Goal: Task Accomplishment & Management: Manage account settings

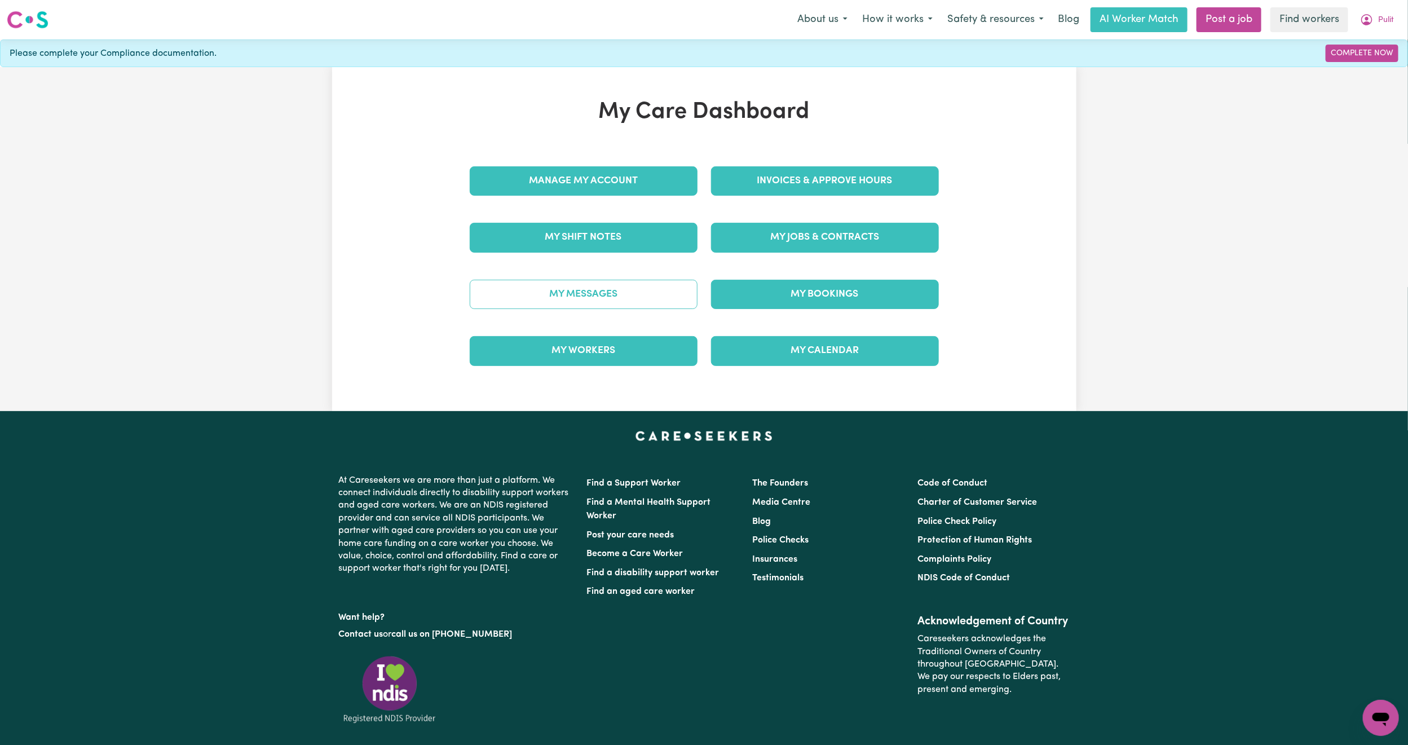
click at [643, 302] on link "My Messages" at bounding box center [584, 294] width 228 height 29
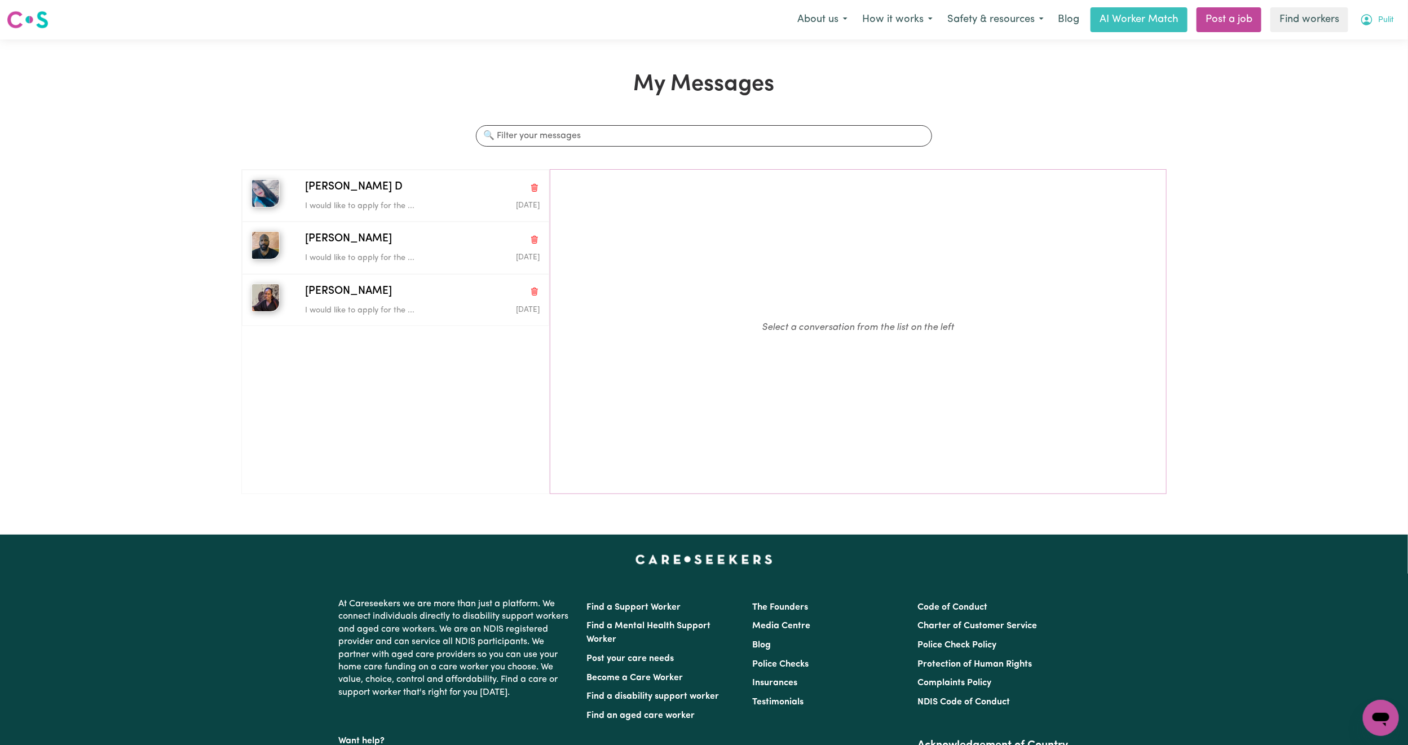
click at [1382, 26] on span "Pulit" at bounding box center [1386, 20] width 16 height 12
click at [1368, 37] on link "My Dashboard" at bounding box center [1355, 43] width 89 height 21
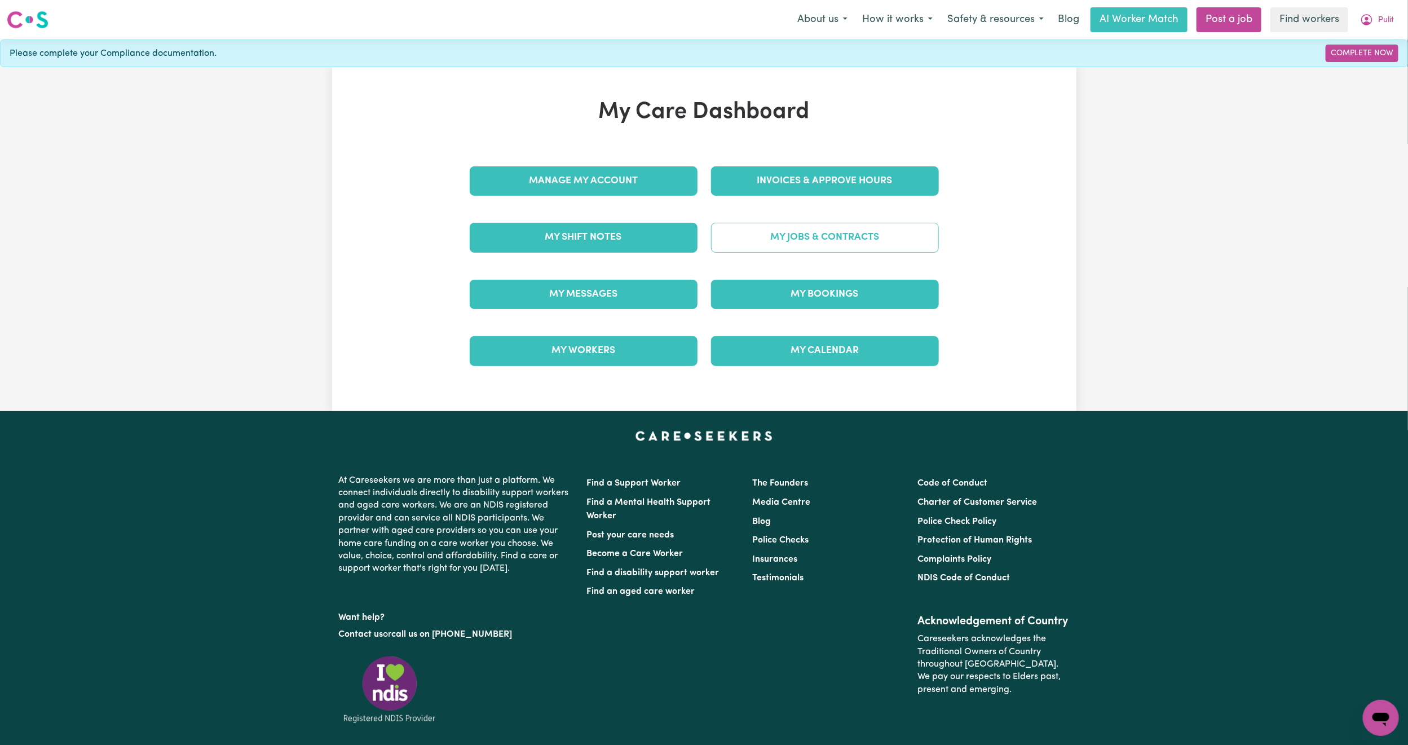
click at [799, 232] on link "My Jobs & Contracts" at bounding box center [825, 237] width 228 height 29
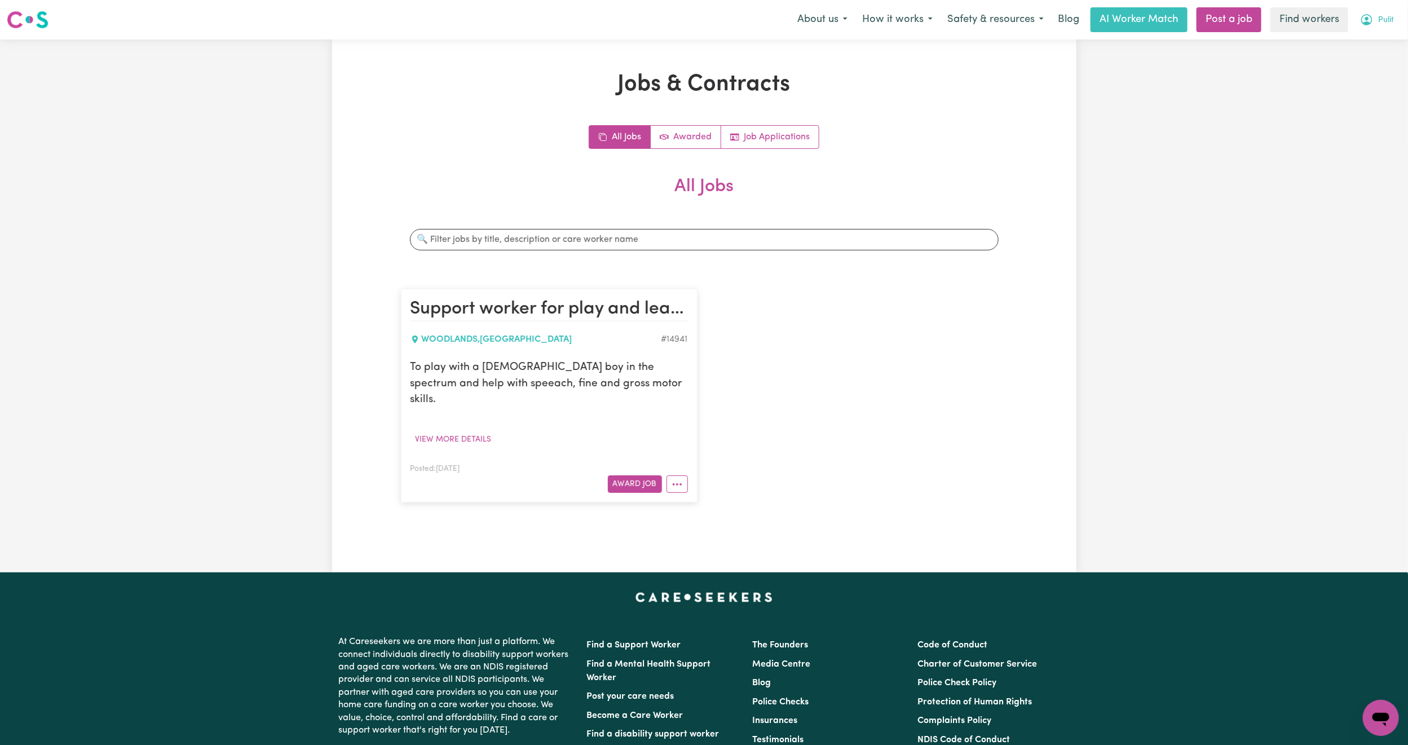
click at [1384, 19] on span "Pulit" at bounding box center [1386, 20] width 16 height 12
click at [1369, 43] on link "My Dashboard" at bounding box center [1355, 43] width 89 height 21
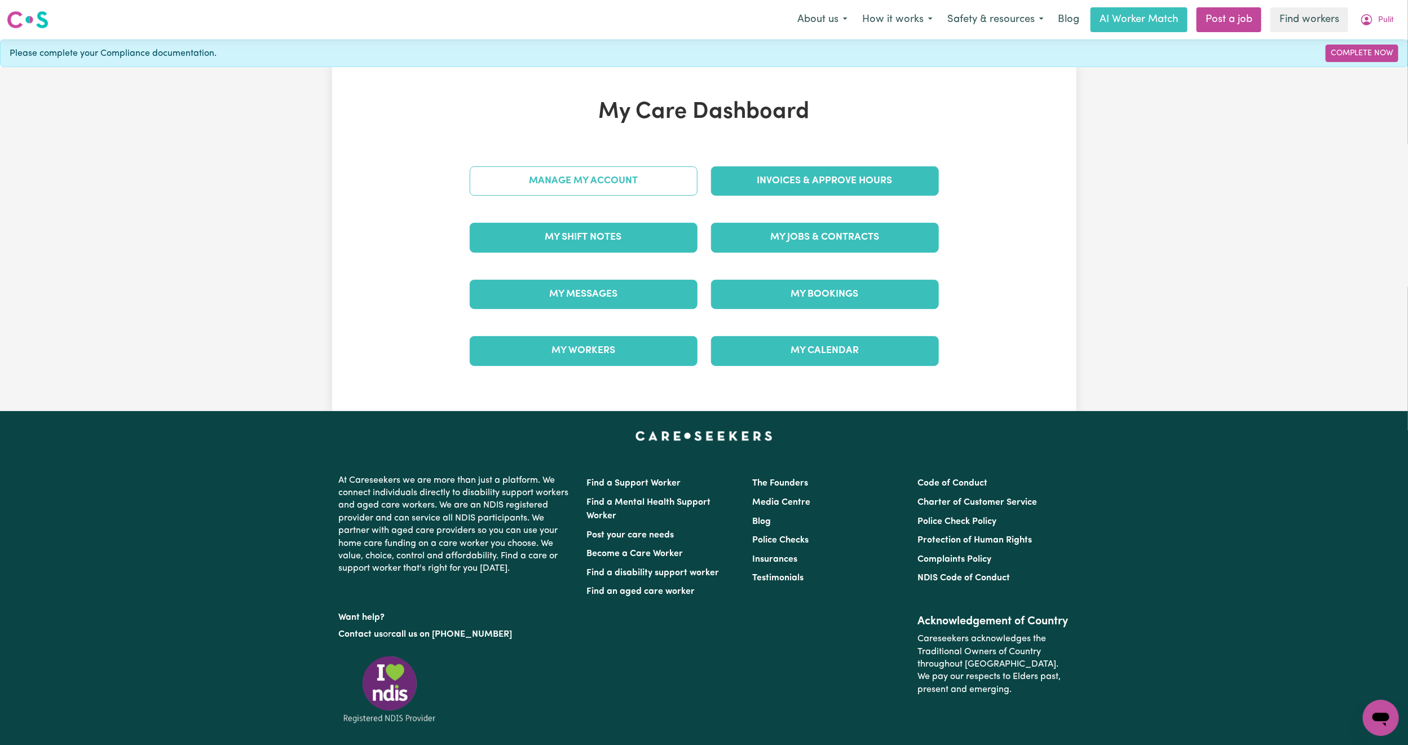
click at [562, 180] on link "Manage My Account" at bounding box center [584, 180] width 228 height 29
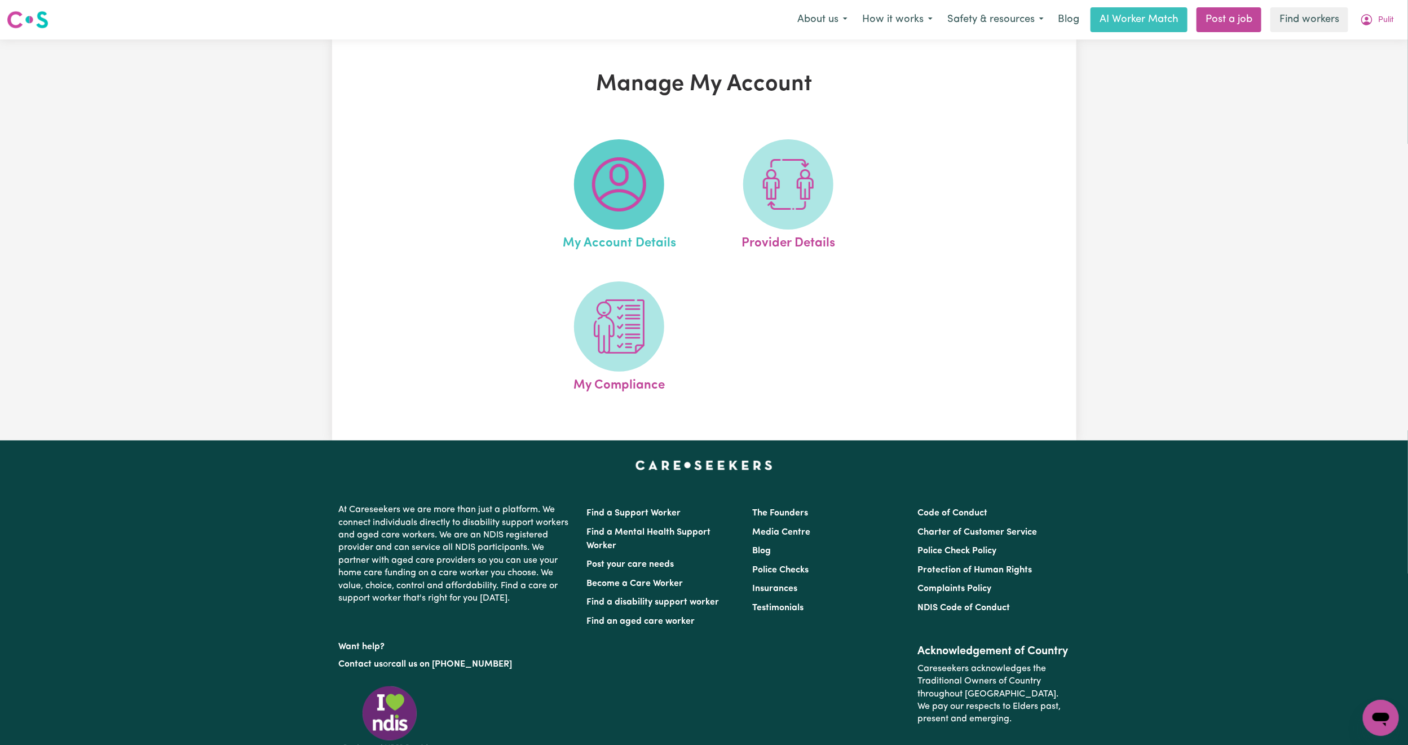
click at [633, 189] on img at bounding box center [619, 184] width 54 height 54
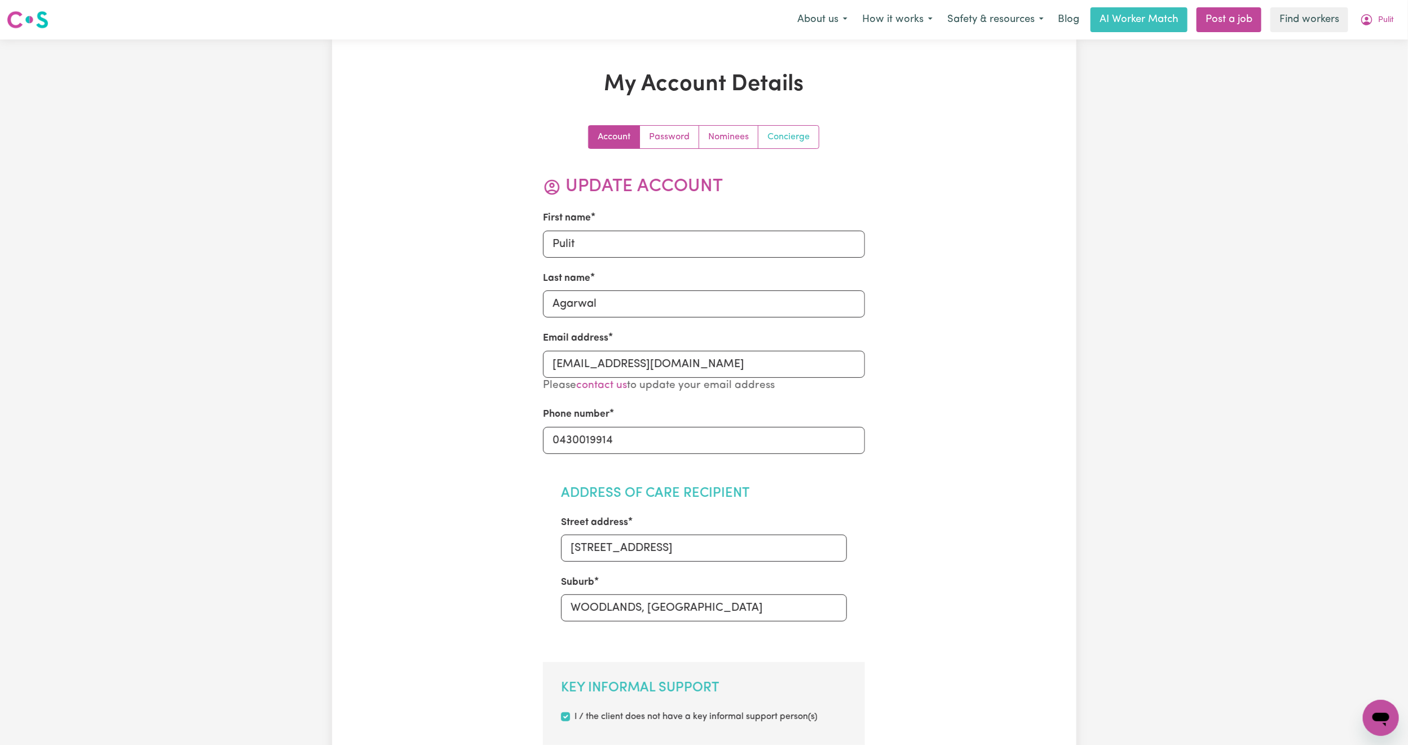
click at [792, 138] on link "Concierge" at bounding box center [788, 137] width 60 height 23
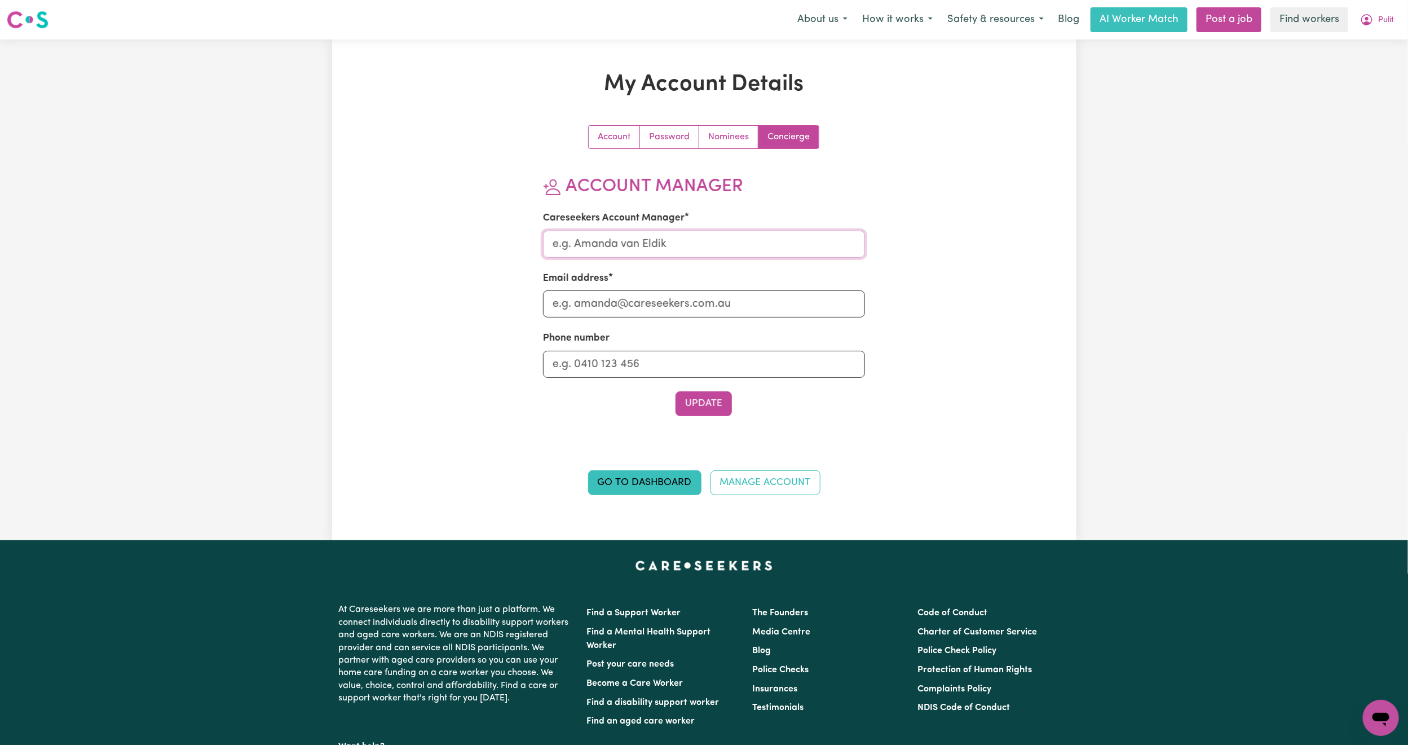
click at [653, 244] on input "Careseekers Account Manager" at bounding box center [704, 244] width 322 height 27
type input "[PERSON_NAME]"
drag, startPoint x: 604, startPoint y: 308, endPoint x: 618, endPoint y: 320, distance: 17.6
click at [604, 308] on input "Email address" at bounding box center [704, 303] width 322 height 27
type input "[PERSON_NAME][EMAIL_ADDRESS][DOMAIN_NAME]"
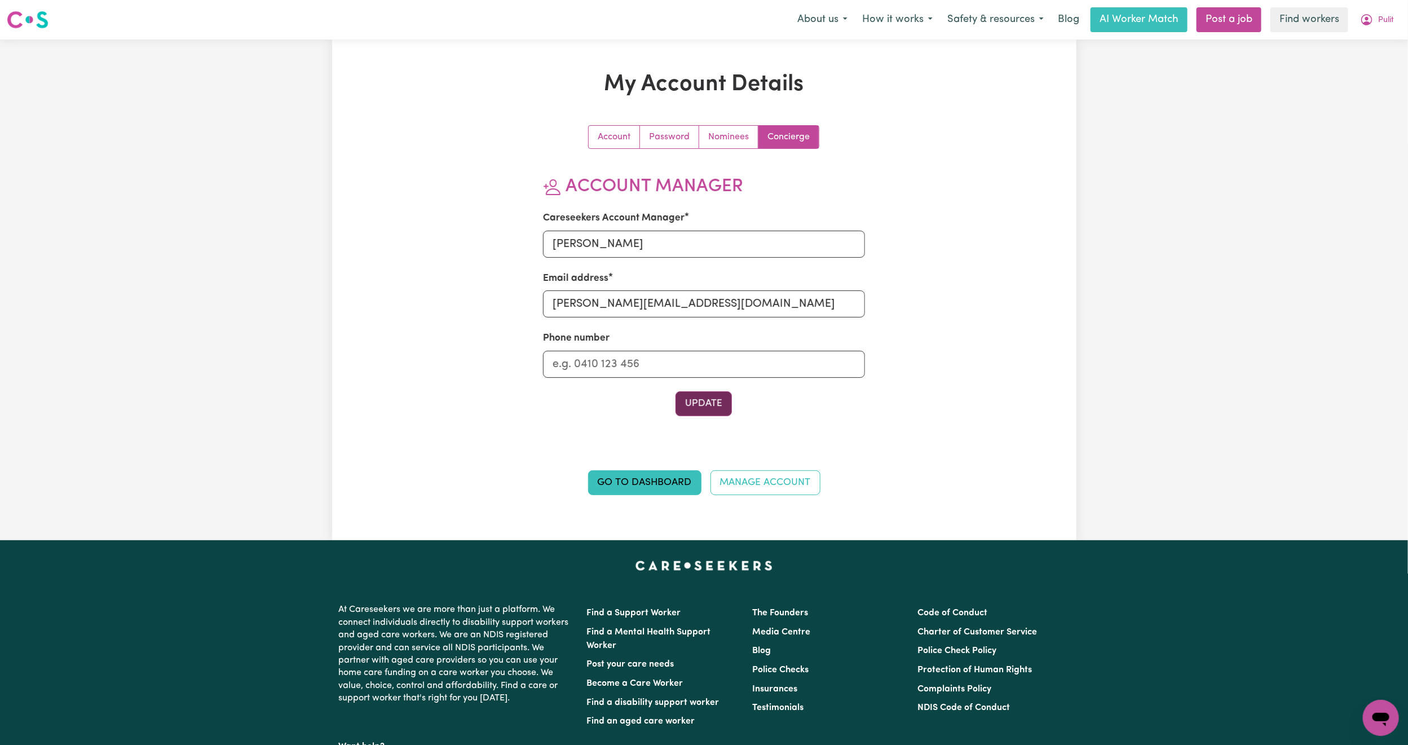
click at [709, 403] on button "Update" at bounding box center [703, 403] width 56 height 25
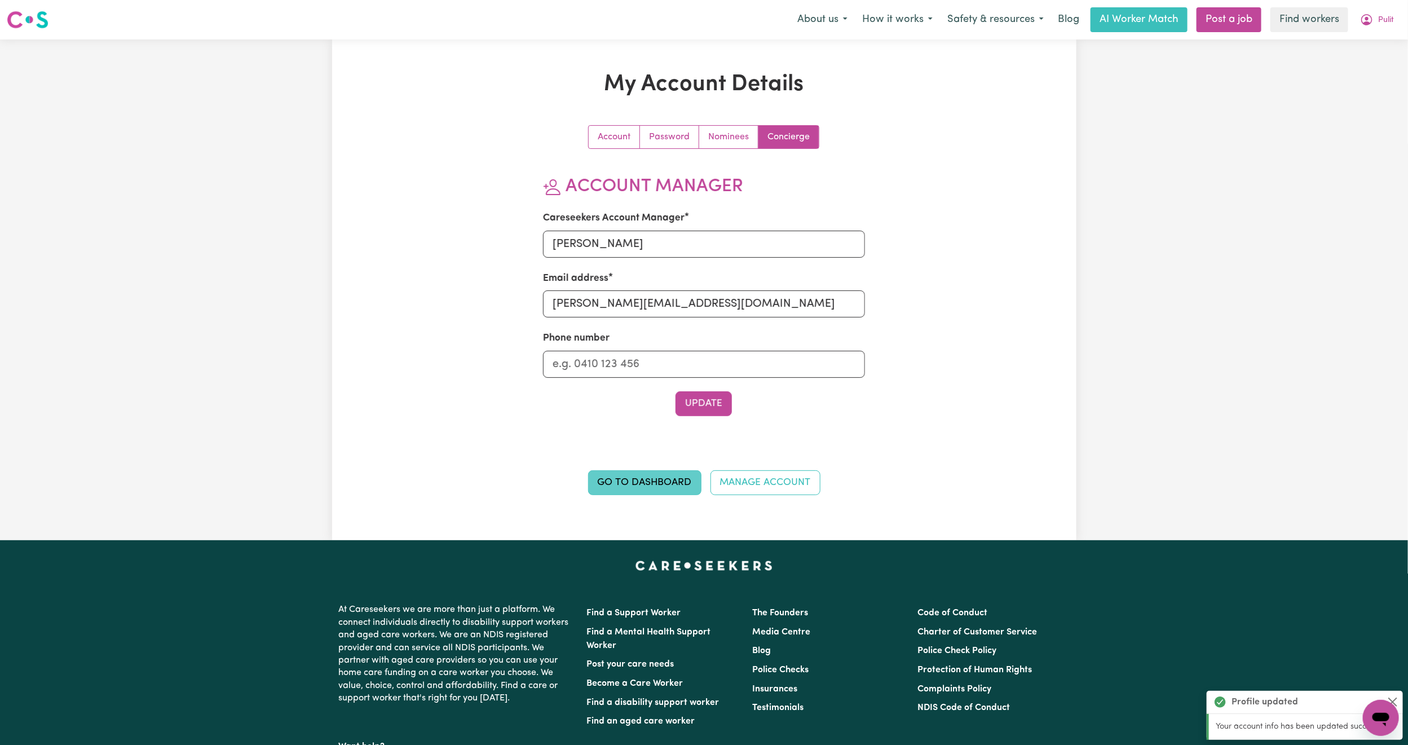
click at [656, 485] on link "Go to Dashboard" at bounding box center [644, 482] width 113 height 25
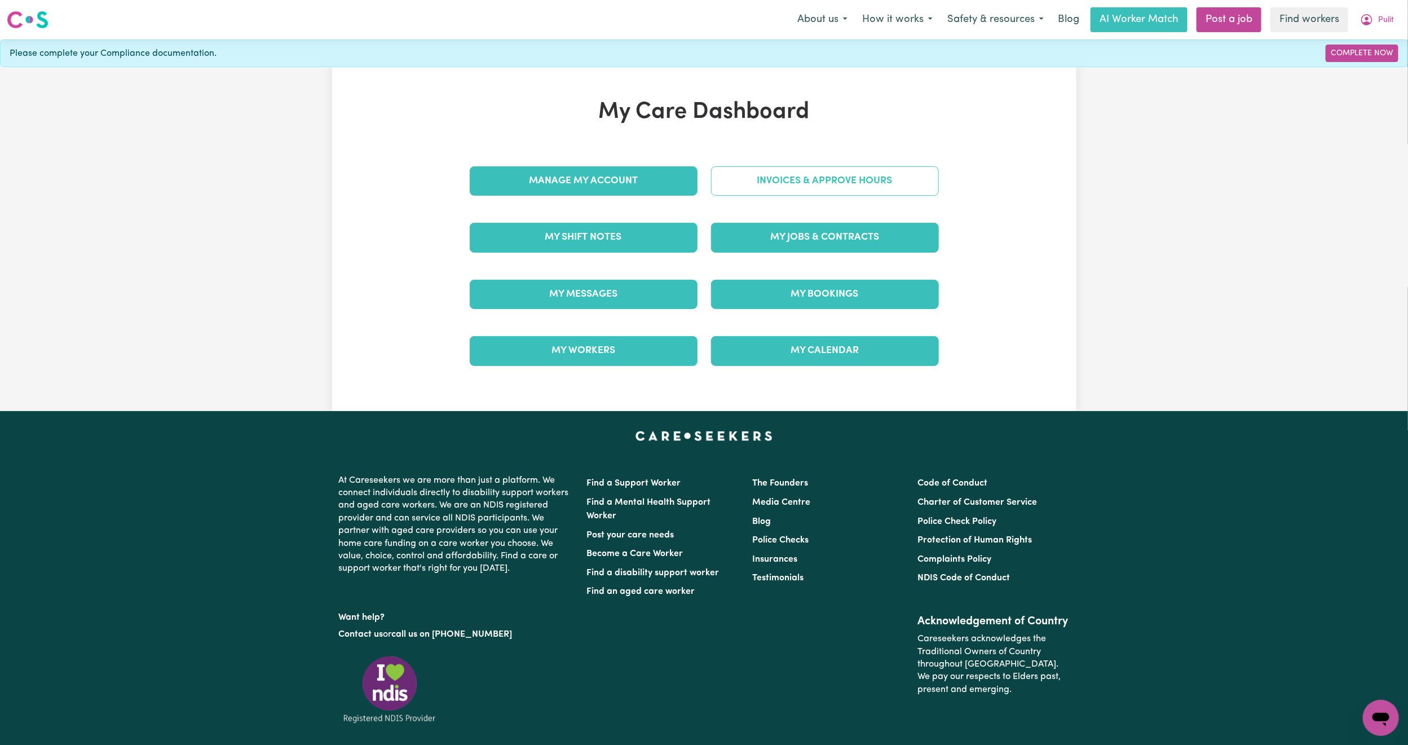
click at [821, 183] on link "Invoices & Approve Hours" at bounding box center [825, 180] width 228 height 29
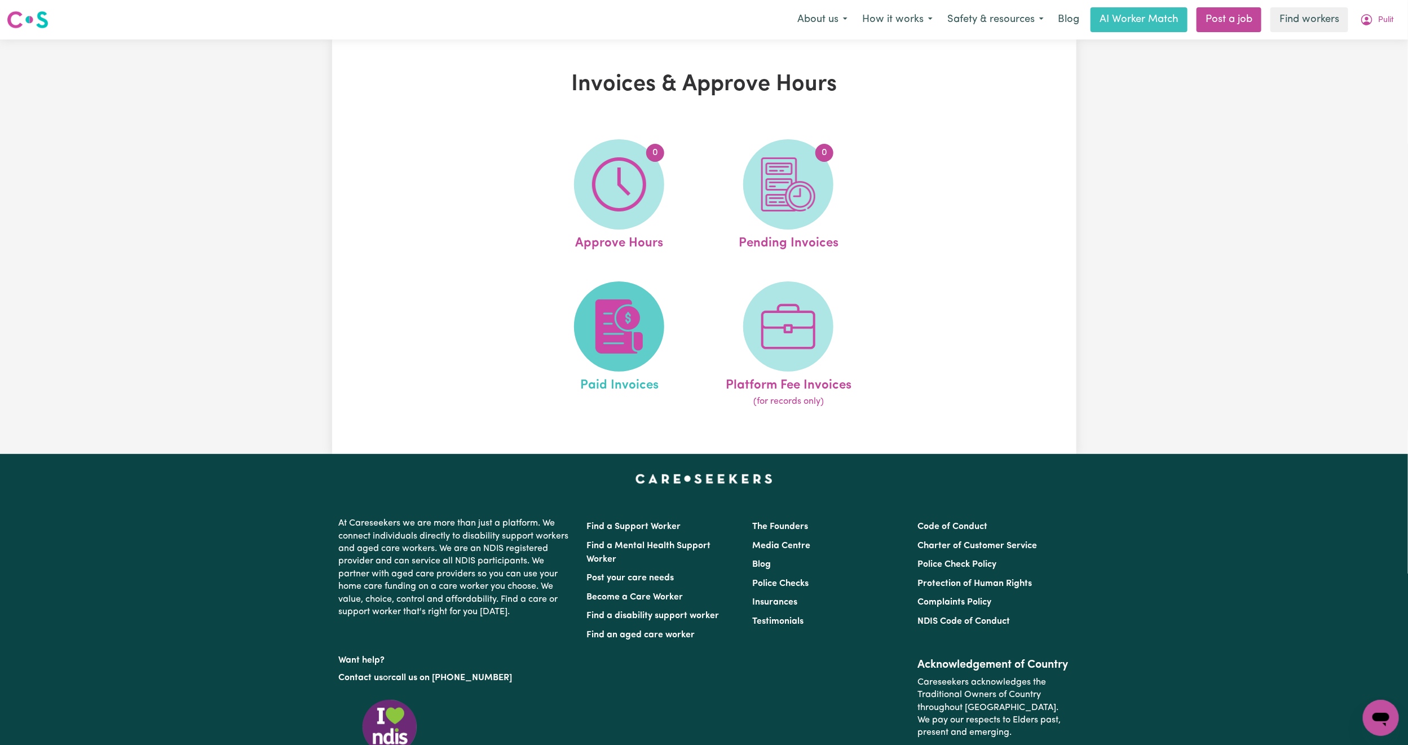
click at [611, 298] on span at bounding box center [619, 326] width 90 height 90
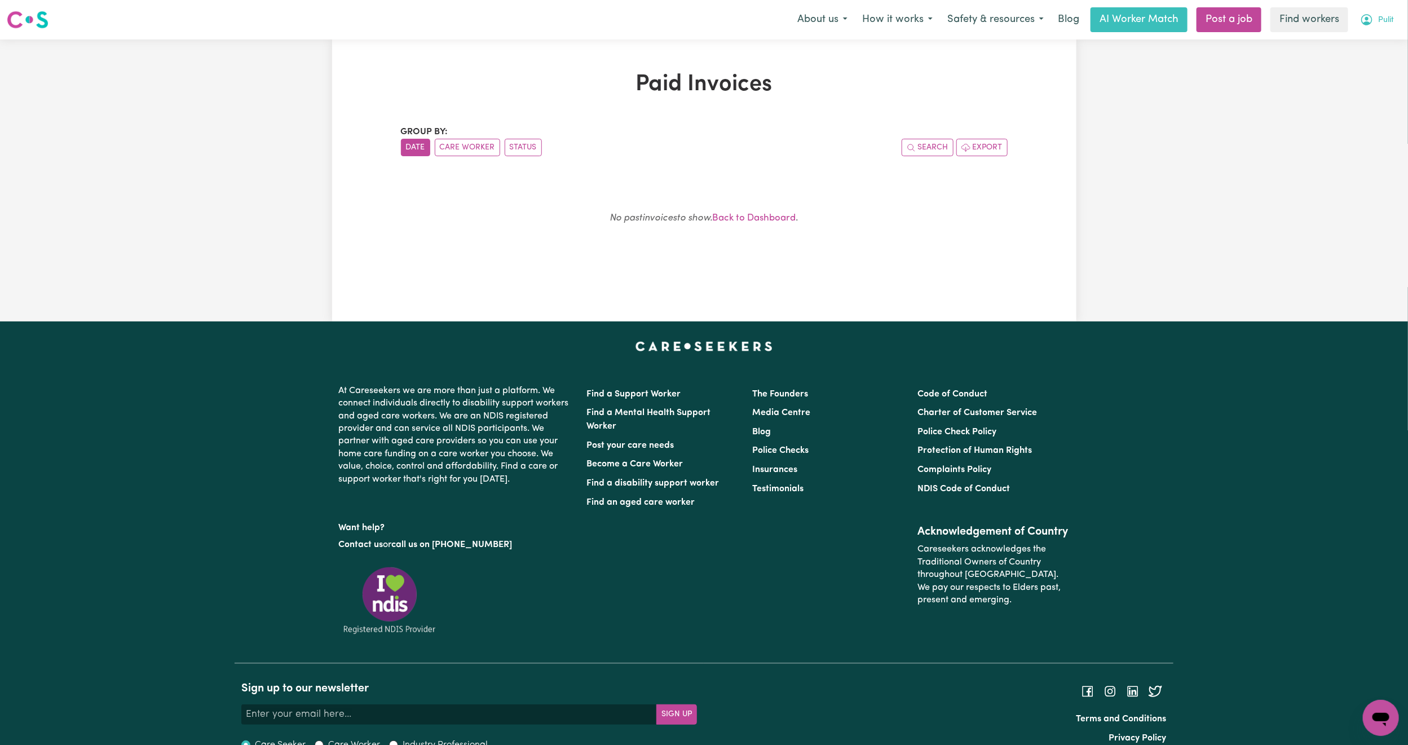
click at [1373, 19] on button "Pulit" at bounding box center [1377, 20] width 48 height 24
click at [1335, 44] on link "My Dashboard" at bounding box center [1355, 43] width 89 height 21
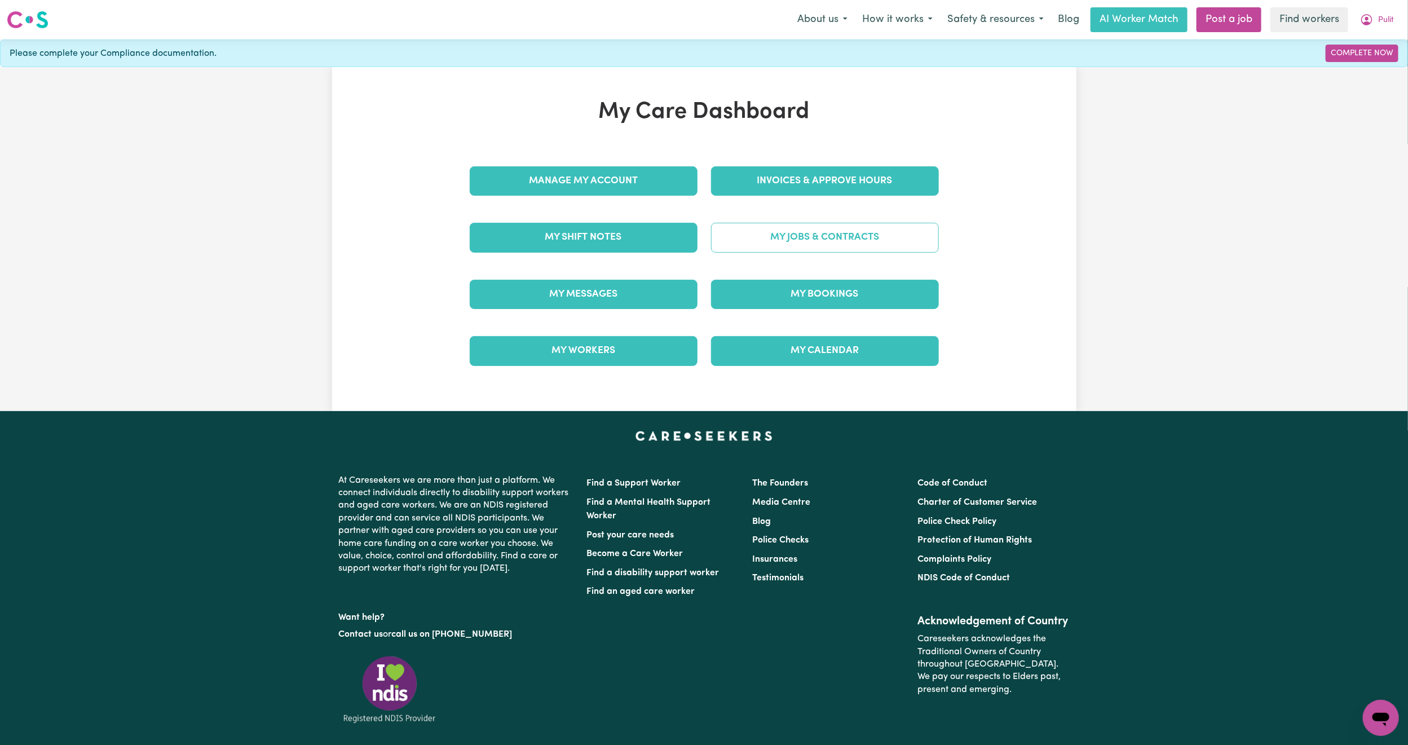
click at [774, 241] on link "My Jobs & Contracts" at bounding box center [825, 237] width 228 height 29
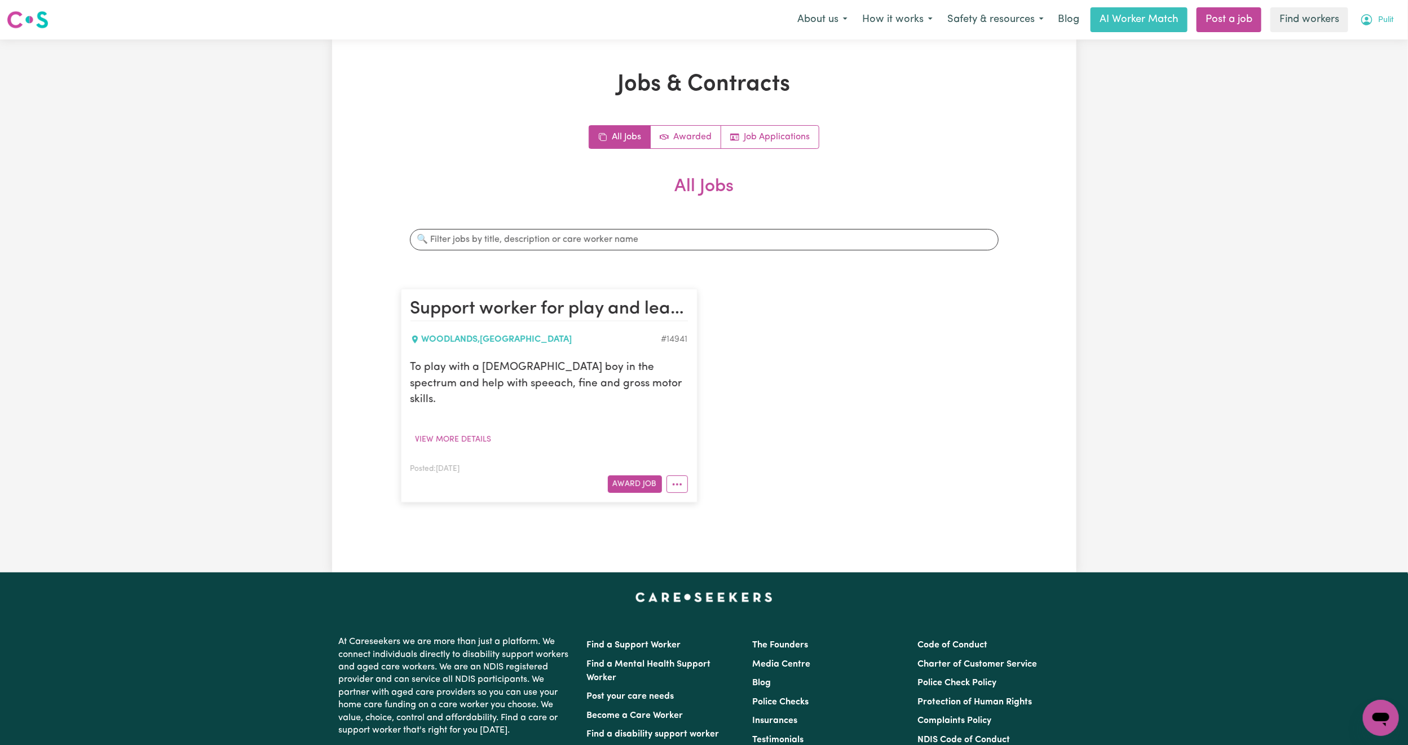
click at [1379, 25] on span "Pulit" at bounding box center [1386, 20] width 16 height 12
click at [1372, 38] on link "My Dashboard" at bounding box center [1355, 43] width 89 height 21
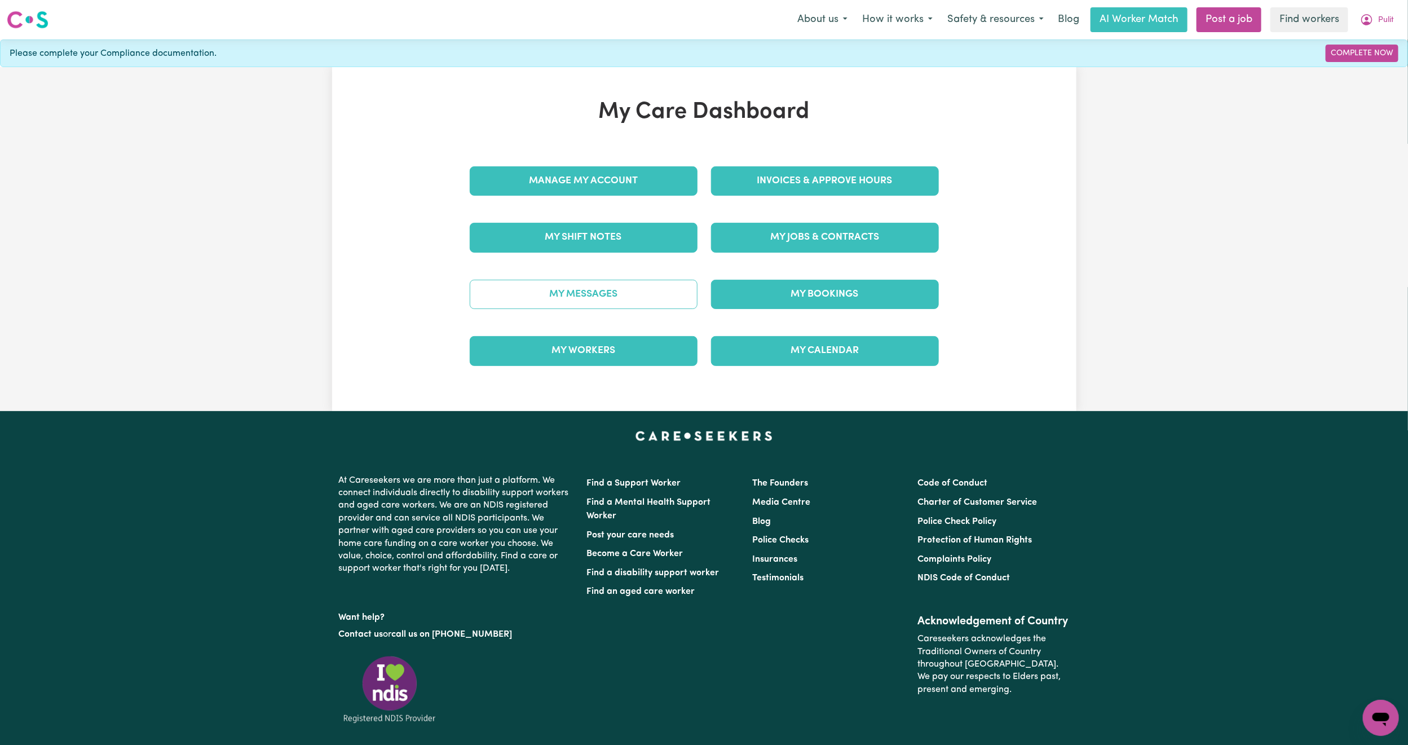
click at [572, 286] on link "My Messages" at bounding box center [584, 294] width 228 height 29
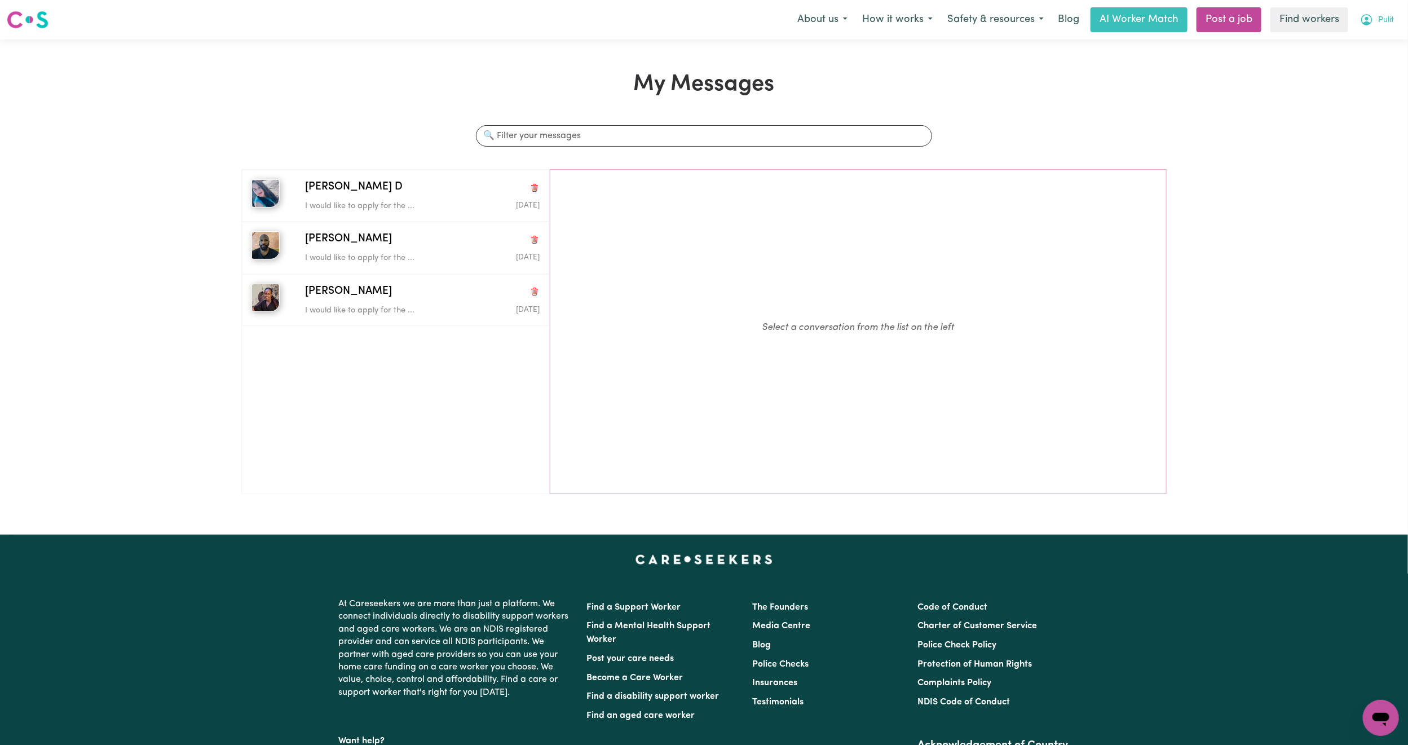
click at [1390, 25] on span "Pulit" at bounding box center [1386, 20] width 16 height 12
click at [1355, 30] on button "Pulit" at bounding box center [1377, 20] width 48 height 24
click at [1389, 16] on span "Pulit" at bounding box center [1386, 20] width 16 height 12
click at [1354, 41] on link "My Dashboard" at bounding box center [1355, 43] width 89 height 21
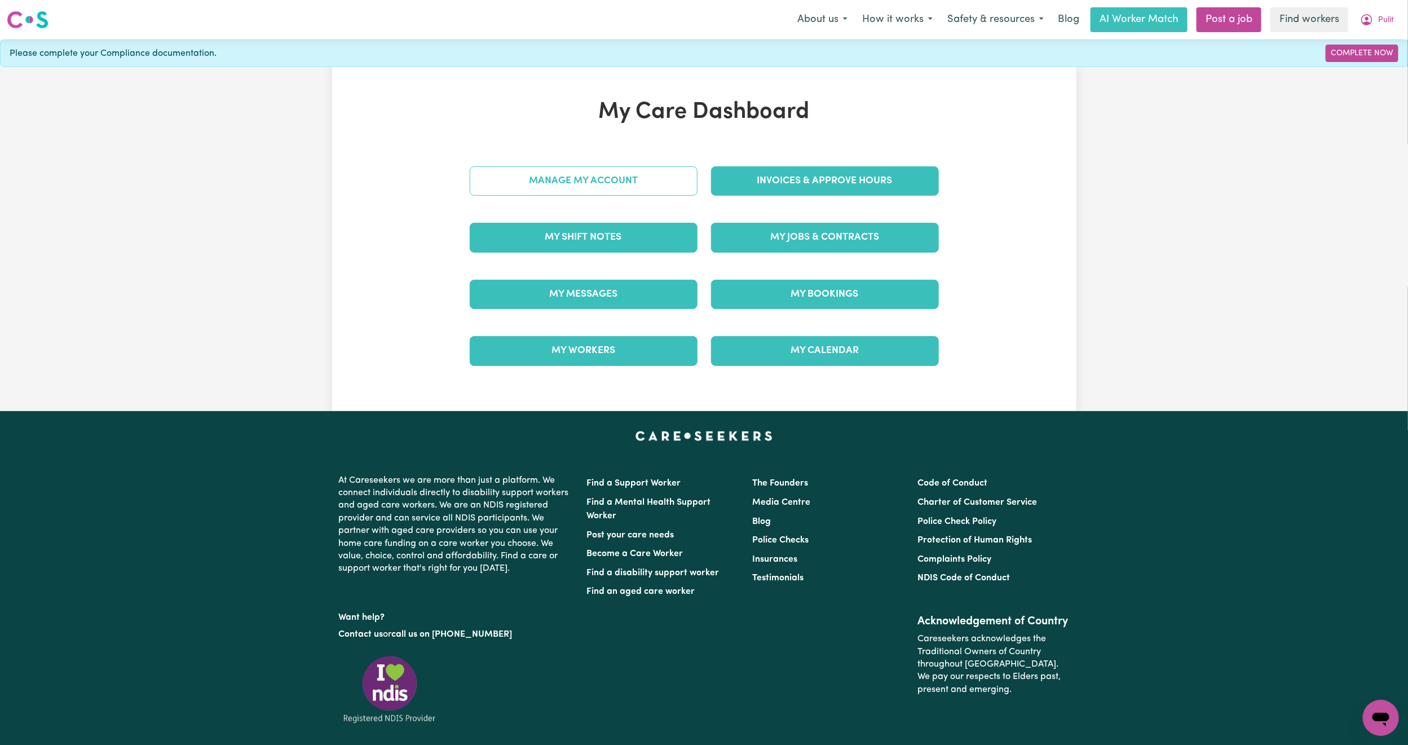
click at [528, 180] on link "Manage My Account" at bounding box center [584, 180] width 228 height 29
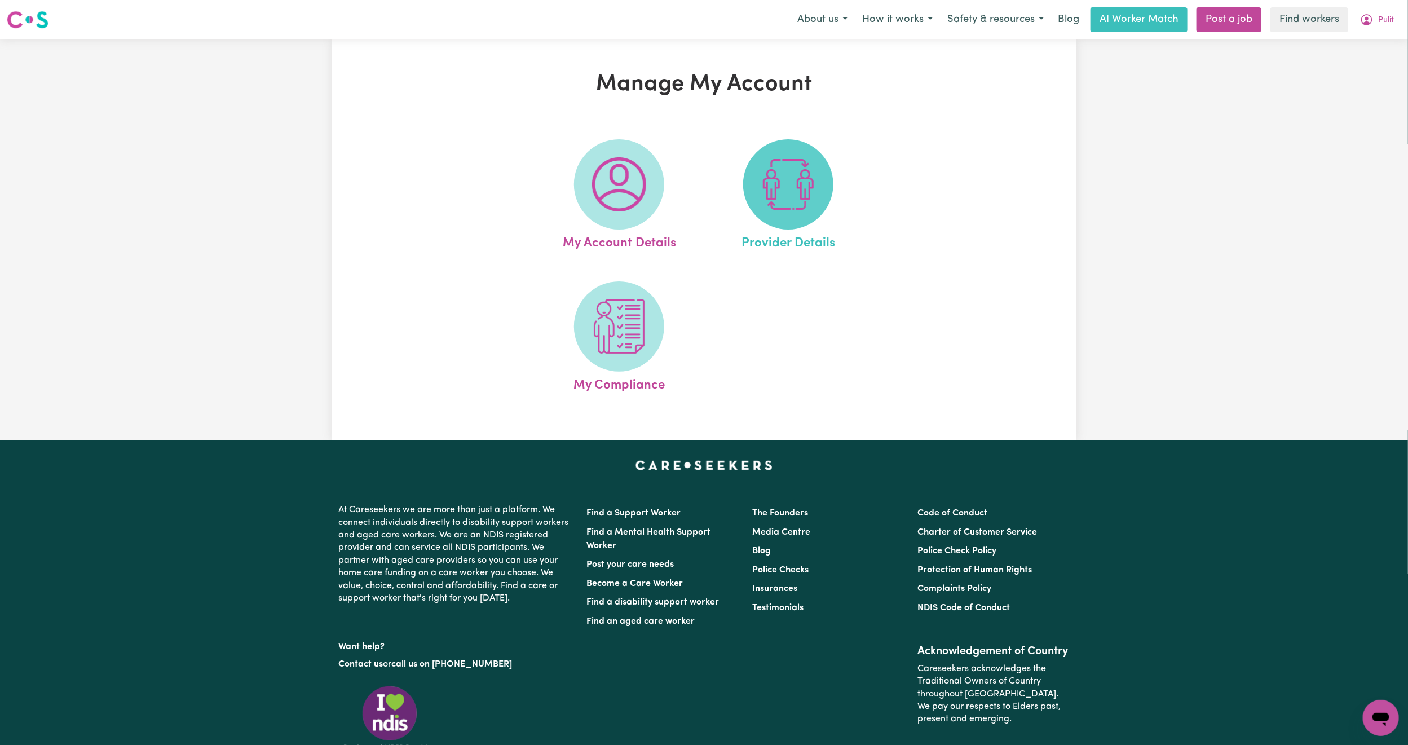
click at [816, 208] on span at bounding box center [788, 184] width 90 height 90
select select "PRIVATELY"
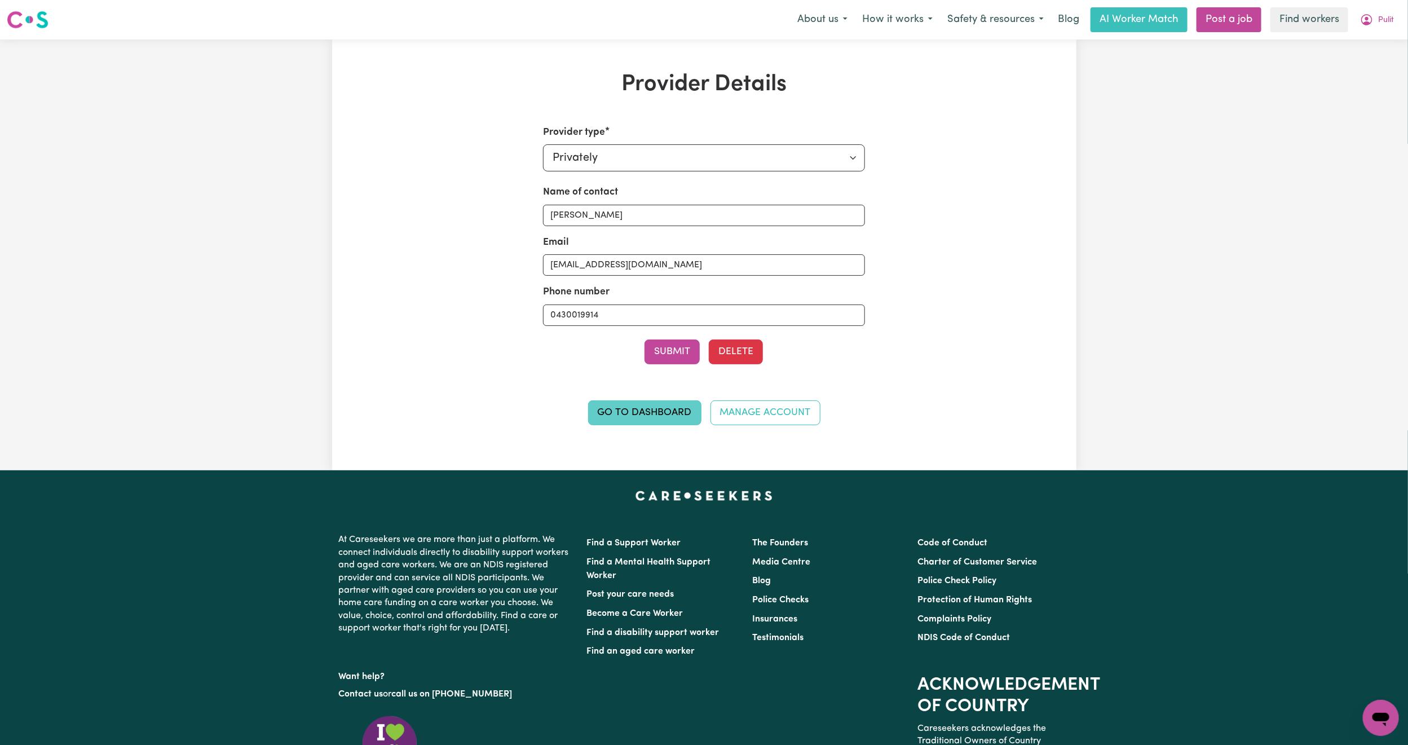
click at [666, 411] on link "Go to Dashboard" at bounding box center [644, 412] width 113 height 25
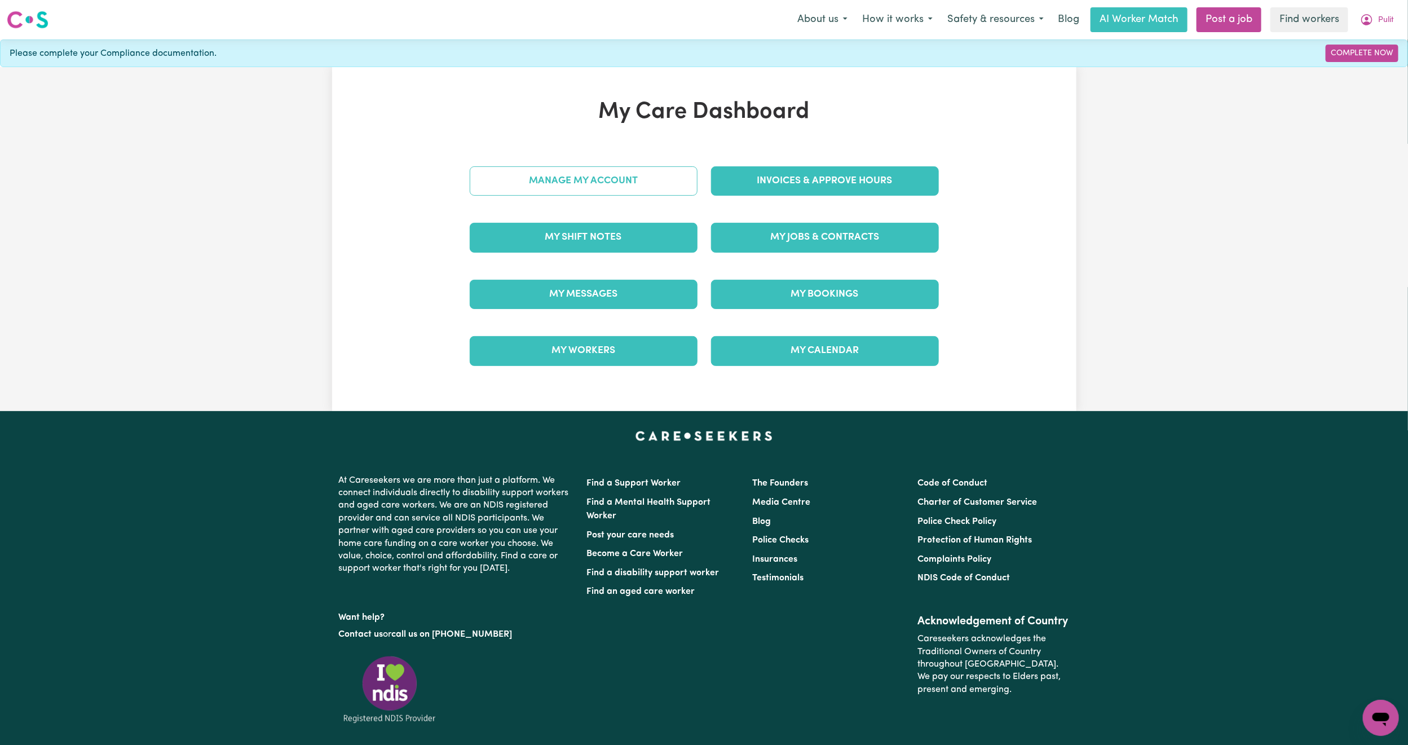
click at [607, 168] on link "Manage My Account" at bounding box center [584, 180] width 228 height 29
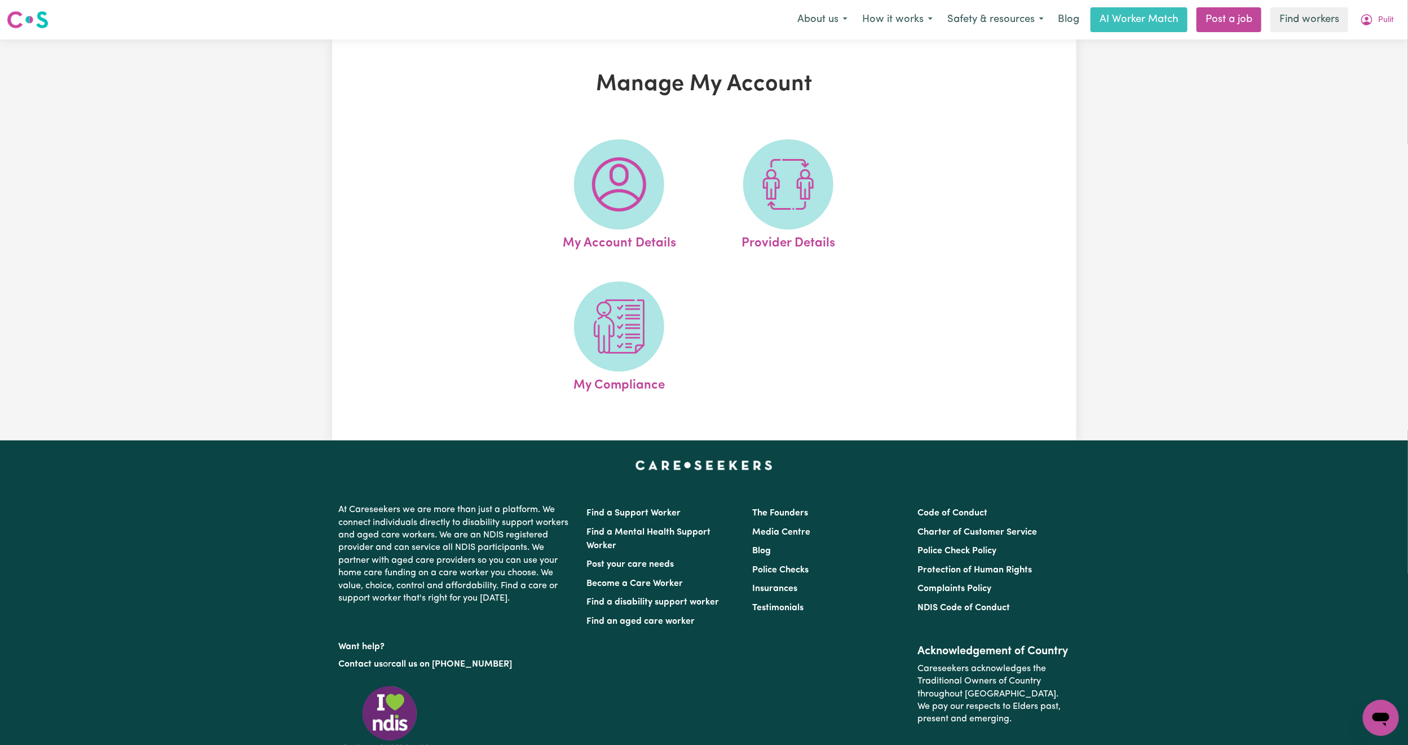
click at [607, 168] on img at bounding box center [619, 184] width 54 height 54
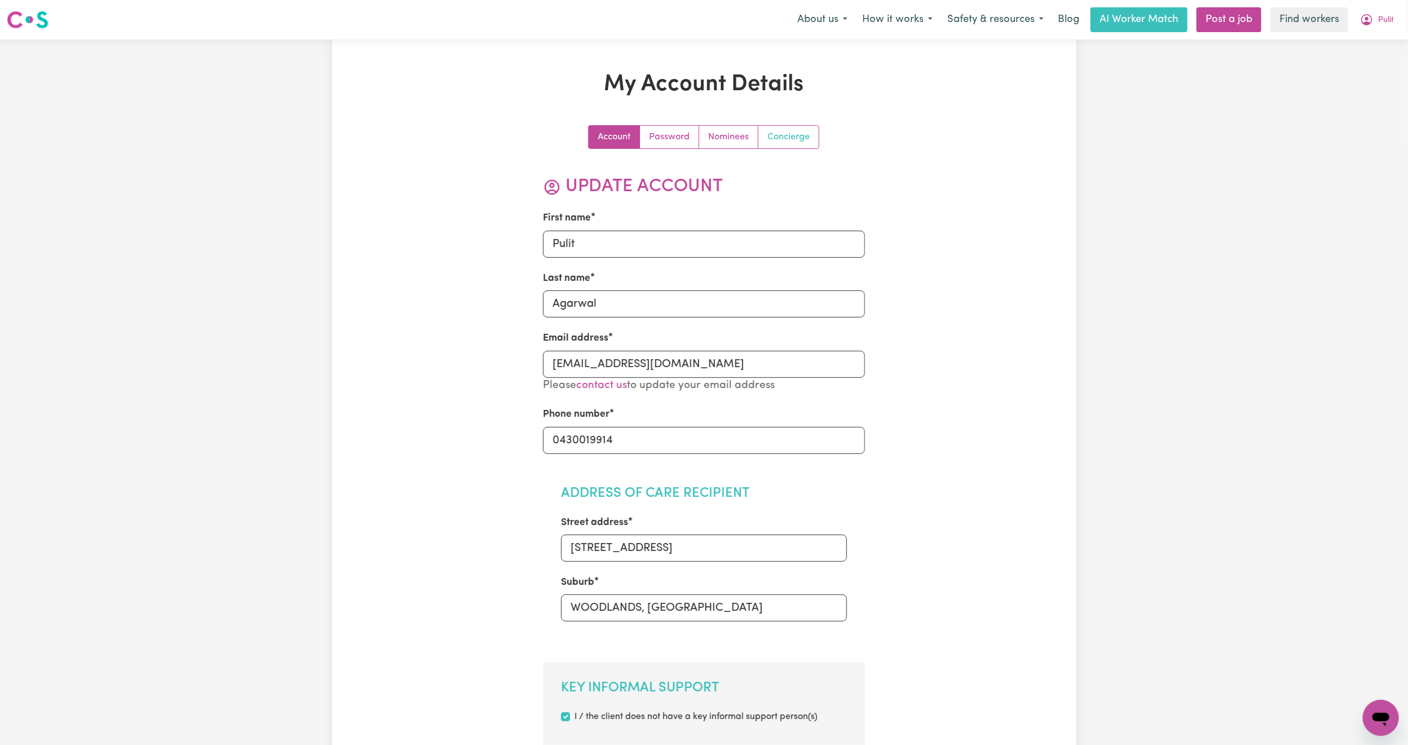
click at [784, 140] on link "Concierge" at bounding box center [788, 137] width 60 height 23
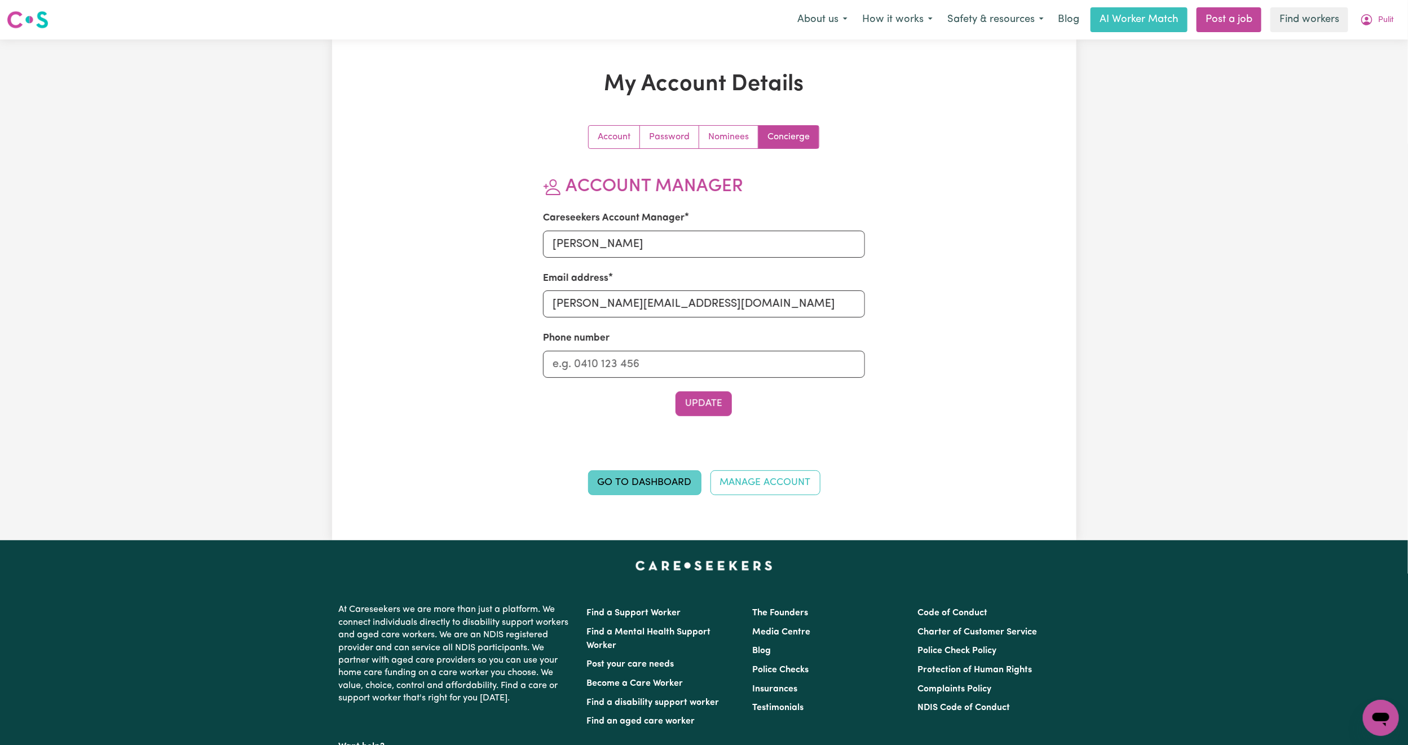
click at [641, 479] on link "Go to Dashboard" at bounding box center [644, 482] width 113 height 25
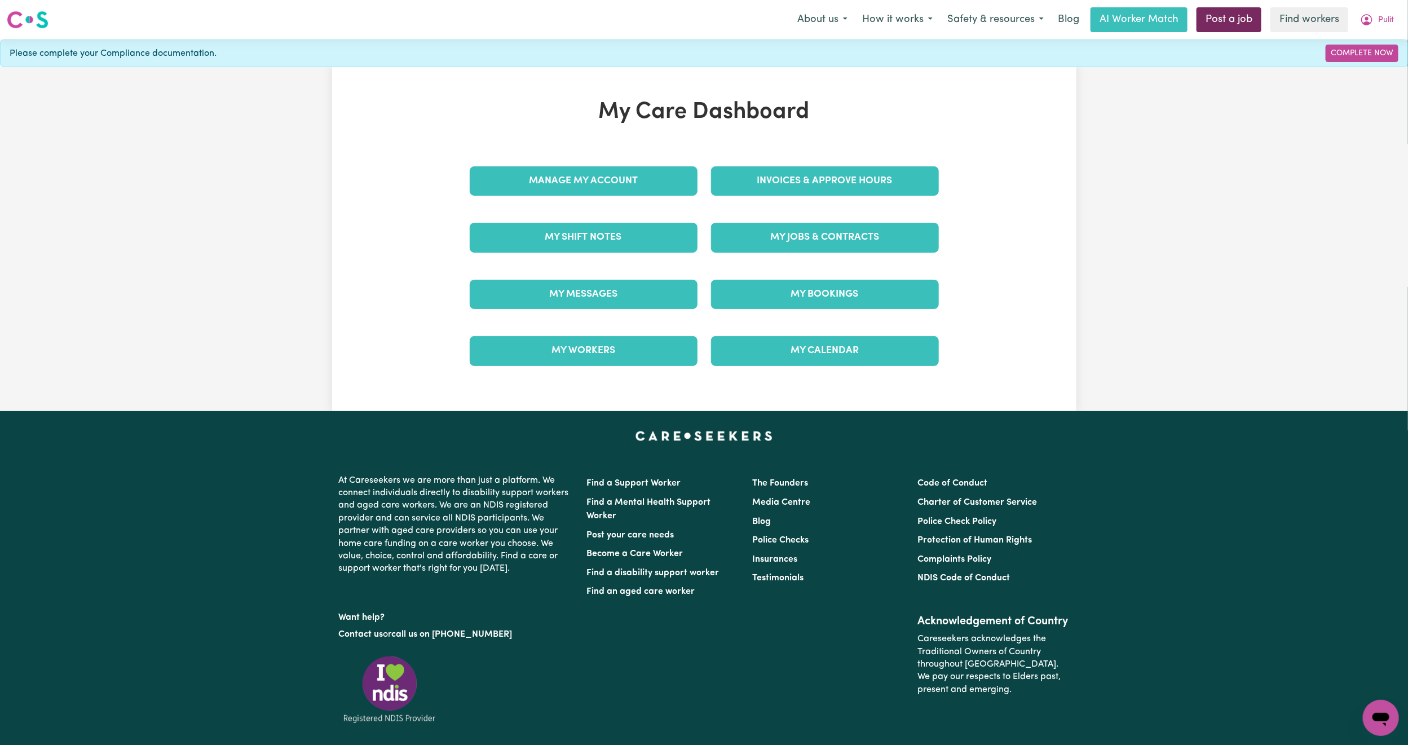
click at [1211, 16] on link "Post a job" at bounding box center [1228, 19] width 65 height 25
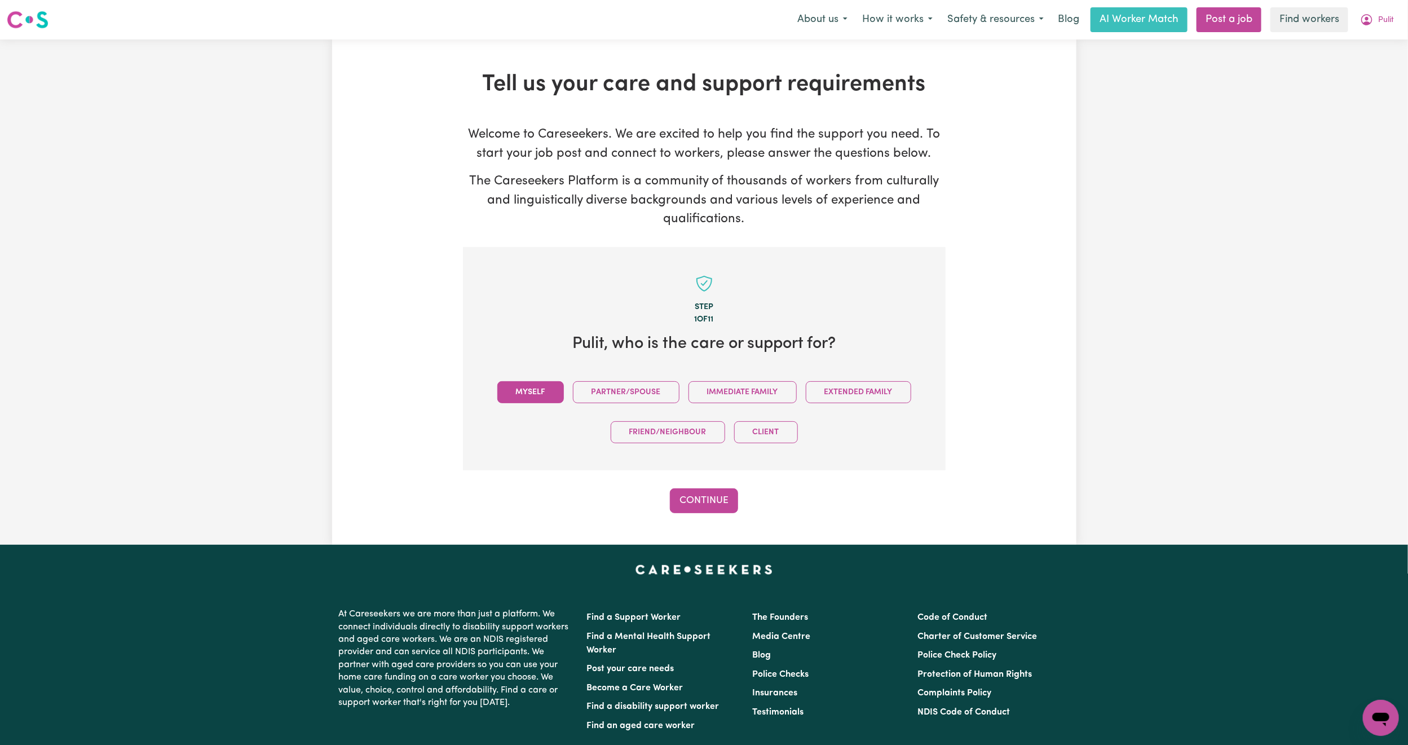
click at [524, 400] on button "Myself" at bounding box center [530, 392] width 67 height 22
click at [701, 499] on button "Continue" at bounding box center [704, 500] width 68 height 25
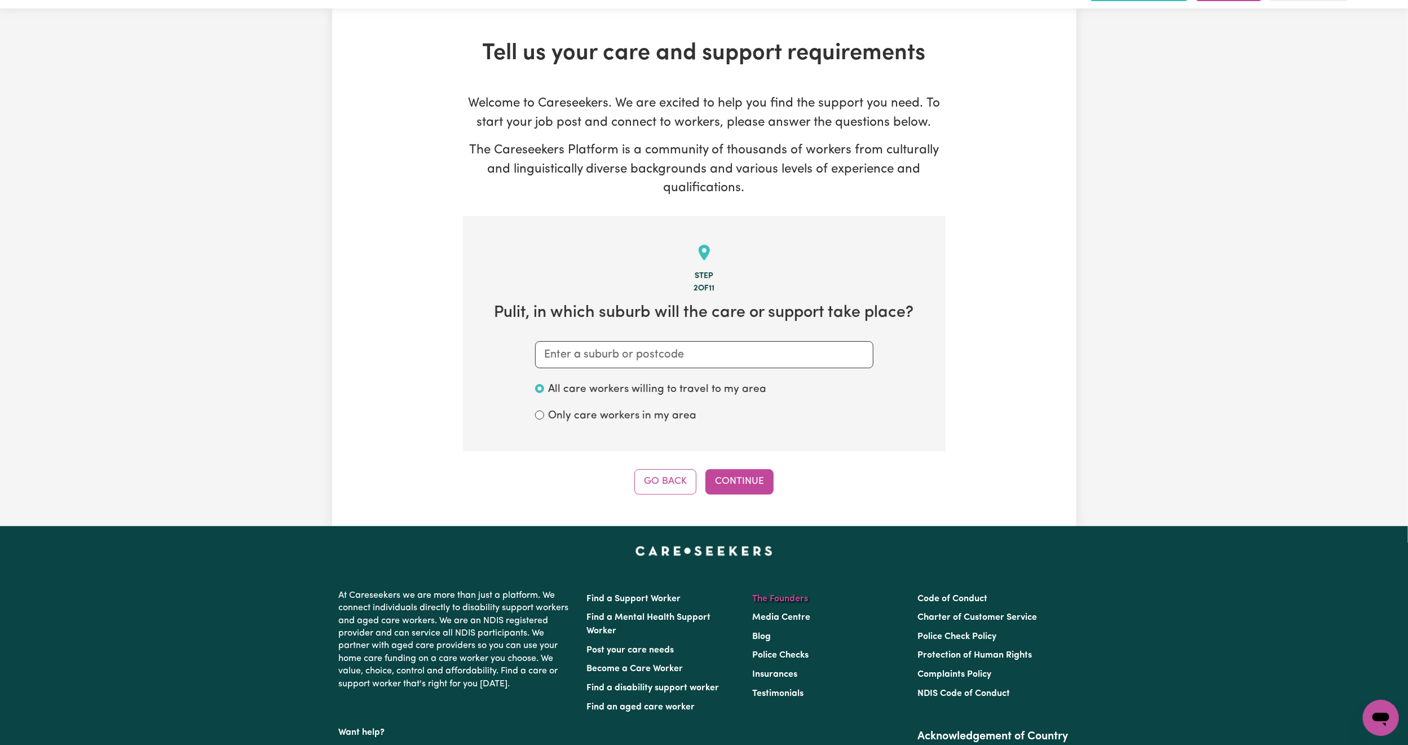
scroll to position [30, 0]
click at [662, 483] on button "Go Back" at bounding box center [665, 482] width 62 height 25
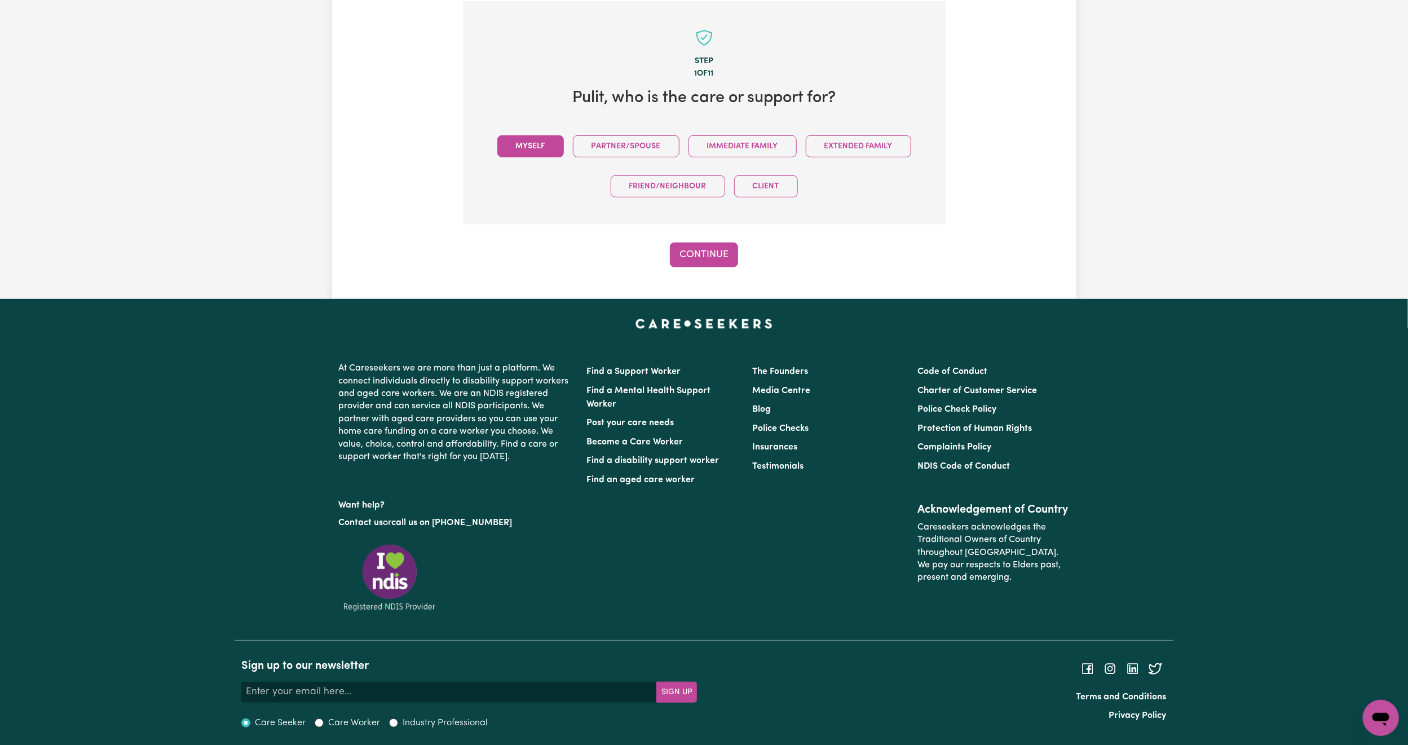
scroll to position [247, 0]
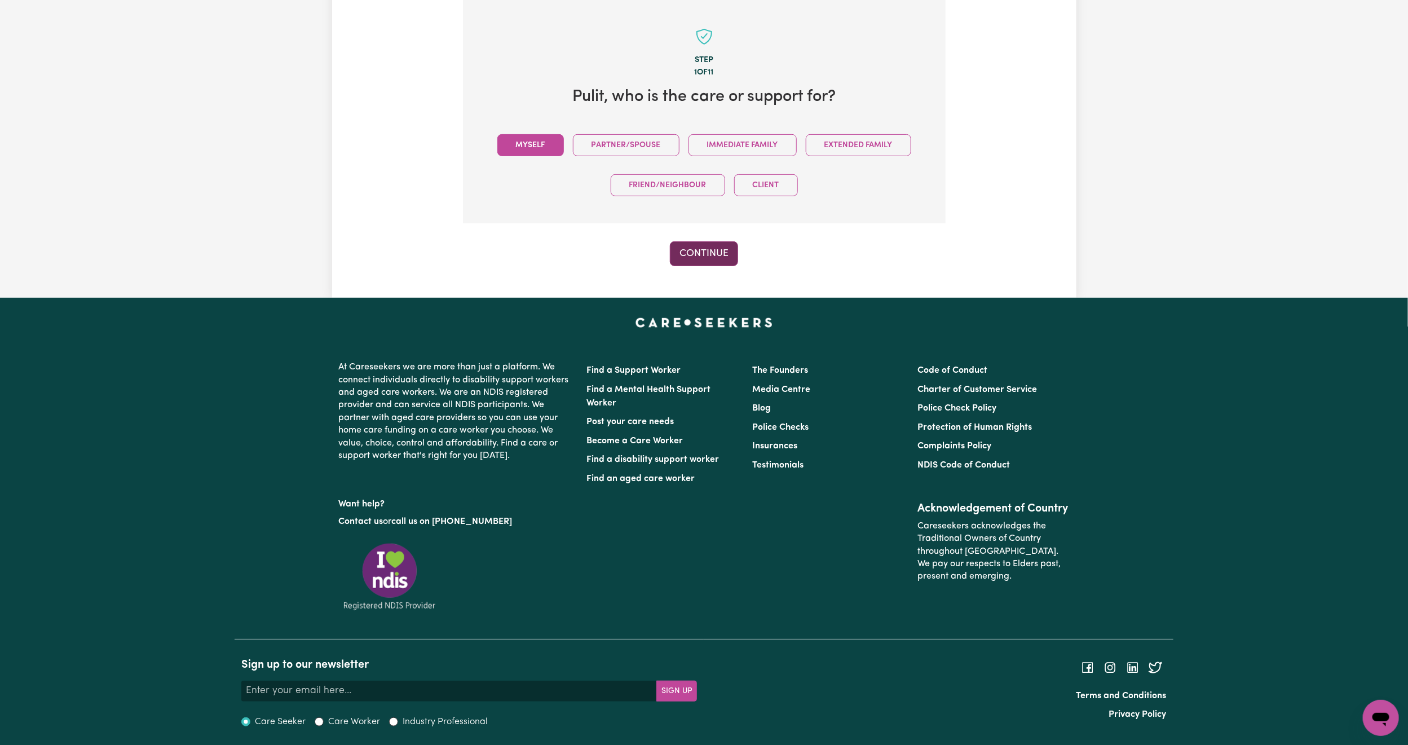
click at [695, 254] on button "Continue" at bounding box center [704, 253] width 68 height 25
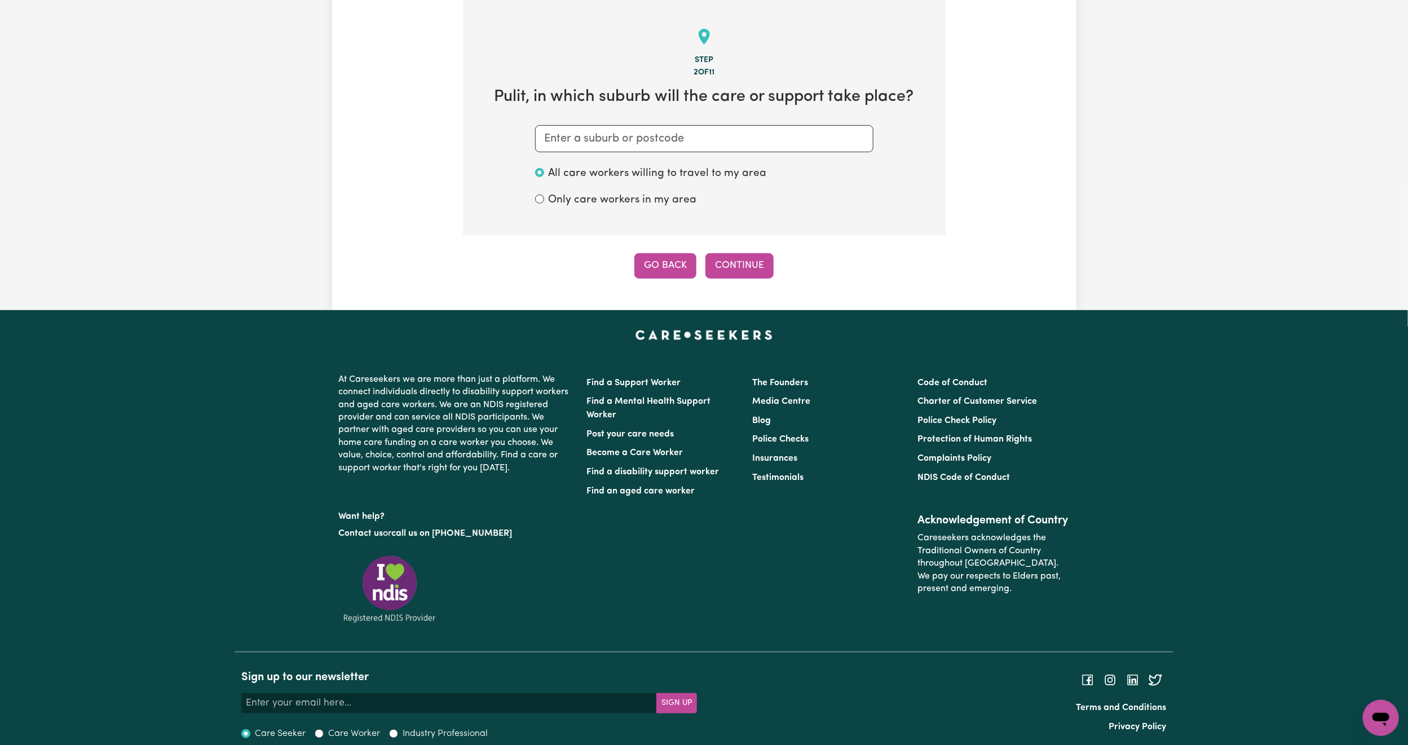
click at [675, 264] on button "Go Back" at bounding box center [665, 265] width 62 height 25
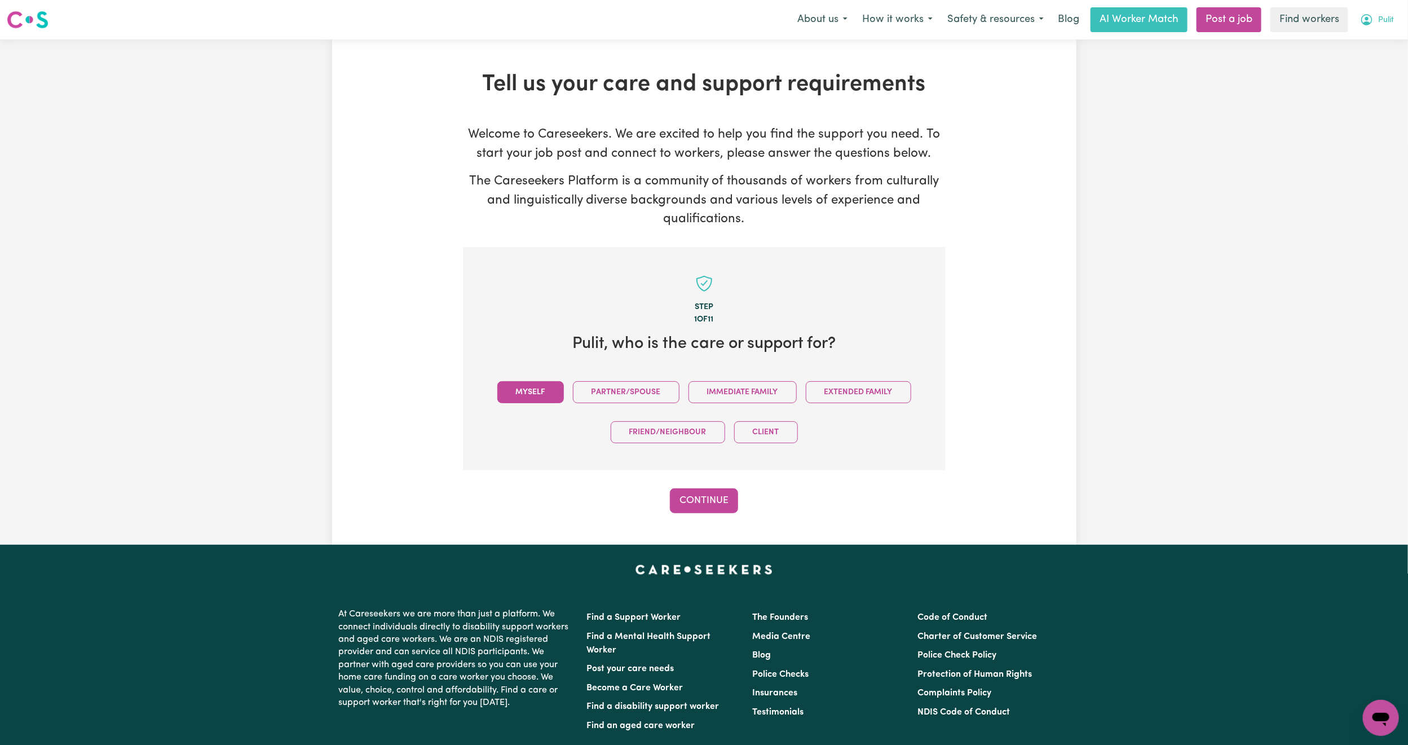
click at [1385, 23] on span "Pulit" at bounding box center [1386, 20] width 16 height 12
click at [1360, 65] on link "Logout" at bounding box center [1355, 64] width 89 height 21
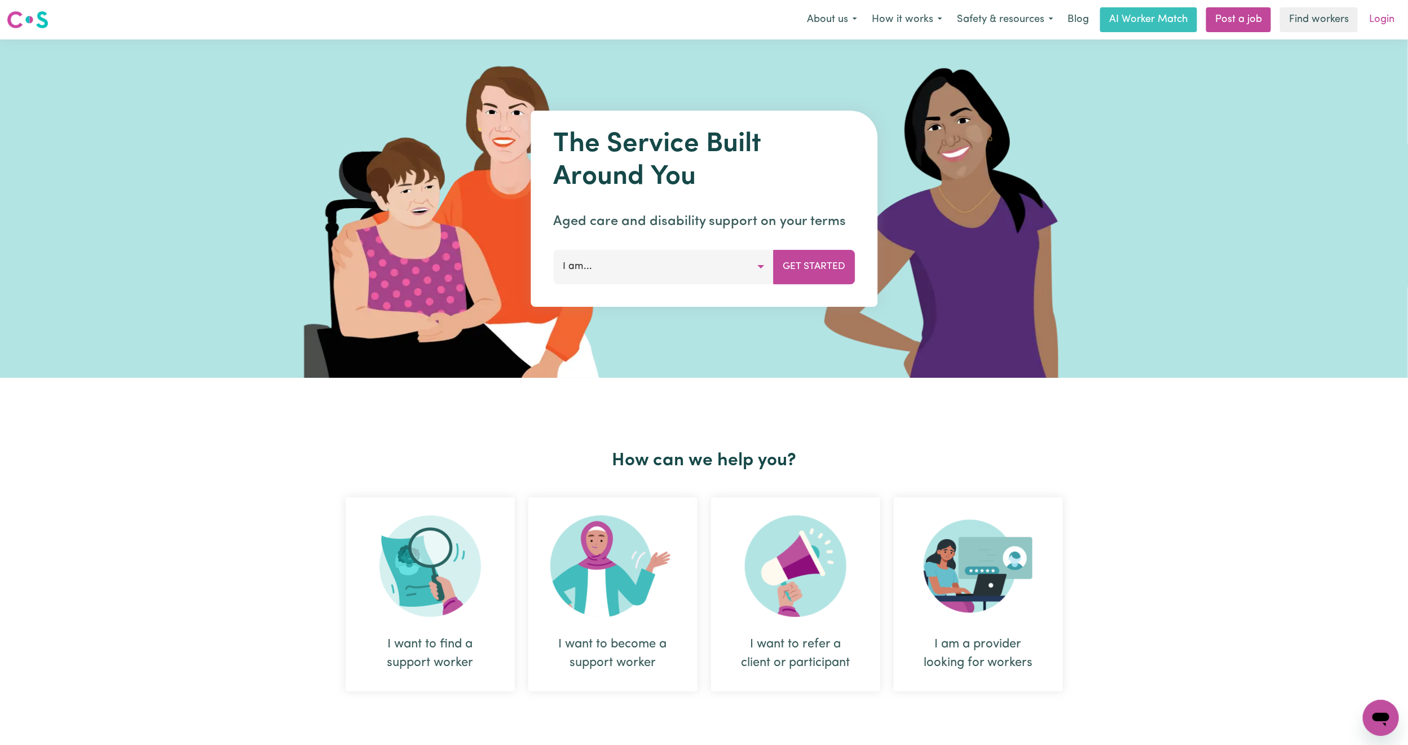
click at [1372, 24] on link "Login" at bounding box center [1381, 19] width 39 height 25
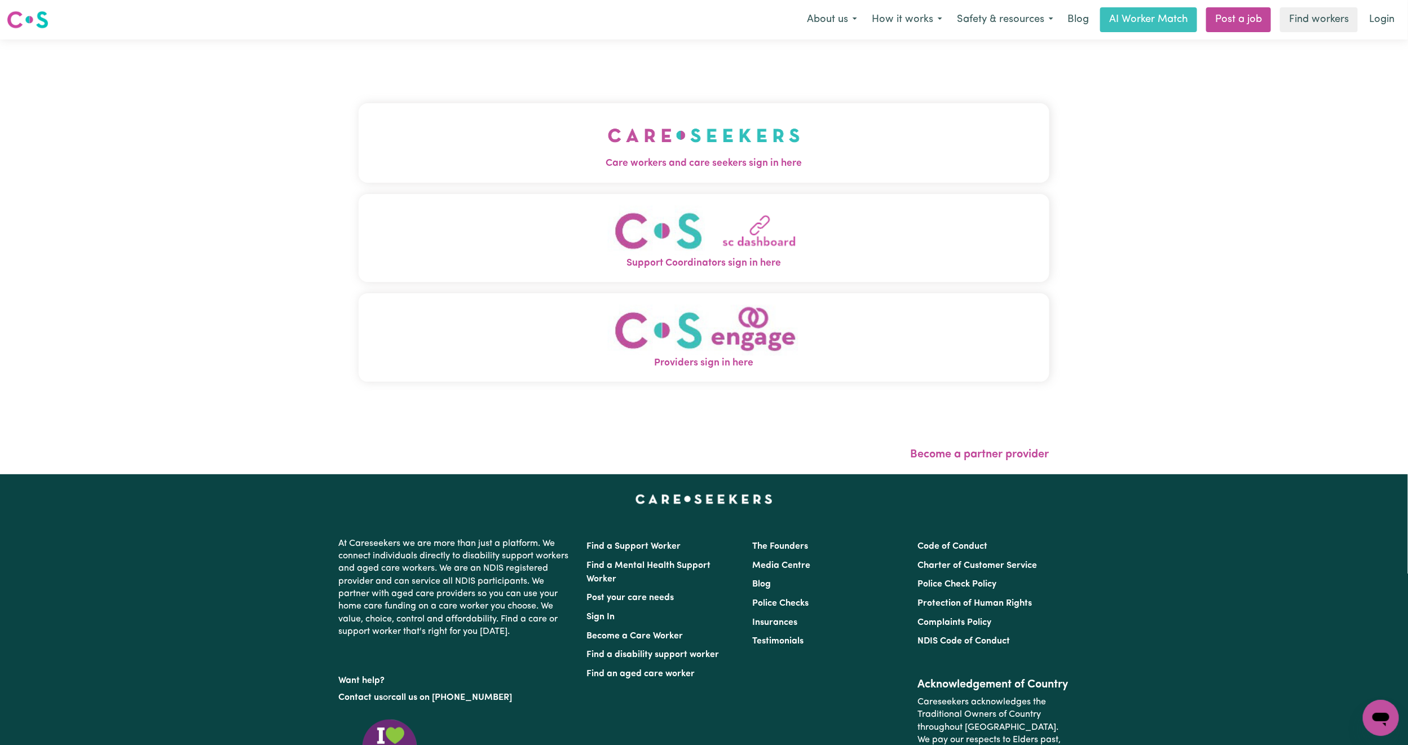
click at [608, 139] on img "Care workers and care seekers sign in here" at bounding box center [704, 135] width 192 height 42
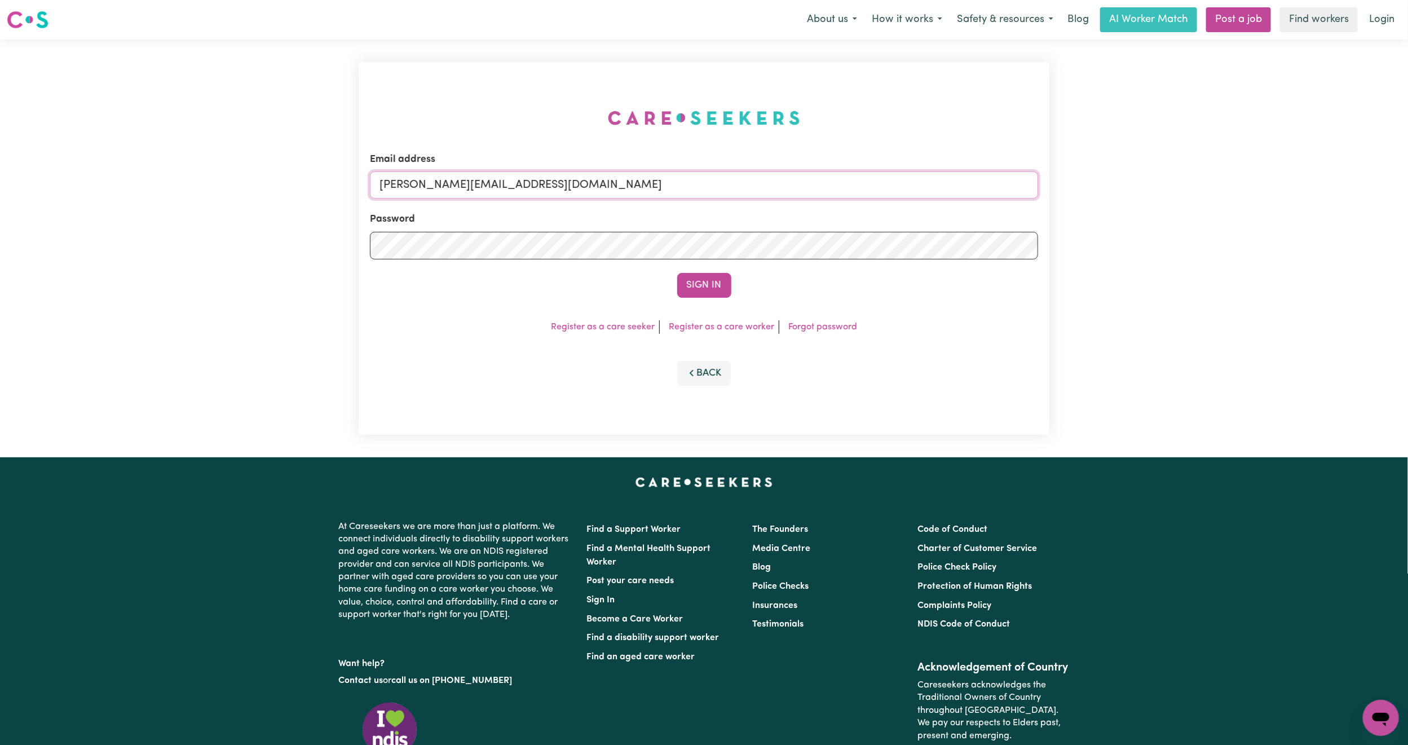
click at [532, 186] on input "[PERSON_NAME][EMAIL_ADDRESS][DOMAIN_NAME]" at bounding box center [704, 184] width 668 height 27
click at [629, 127] on div "Email address [PERSON_NAME][EMAIL_ADDRESS][DOMAIN_NAME] Password Sign In Regist…" at bounding box center [704, 248] width 691 height 373
click at [529, 185] on input "[PERSON_NAME][EMAIL_ADDRESS][DOMAIN_NAME]" at bounding box center [704, 184] width 668 height 27
type input "[EMAIL_ADDRESS][PERSON_NAME][DOMAIN_NAME]"
click at [704, 288] on button "Sign In" at bounding box center [704, 285] width 54 height 25
